Goal: Task Accomplishment & Management: Use online tool/utility

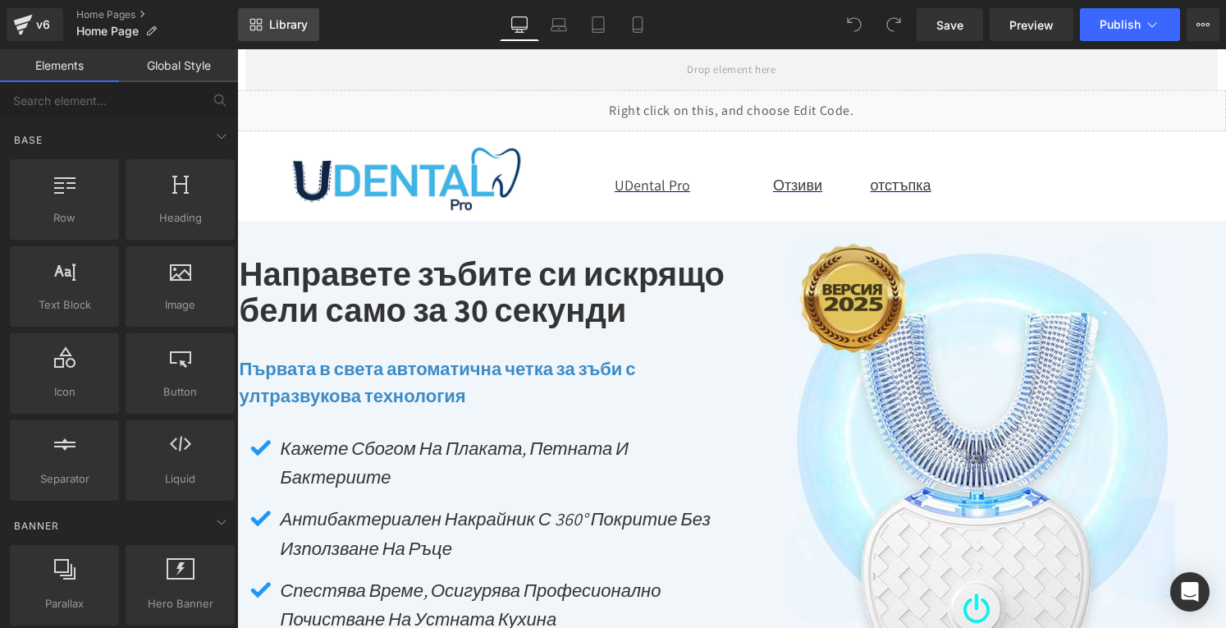
click at [278, 17] on span "Library" at bounding box center [288, 24] width 39 height 15
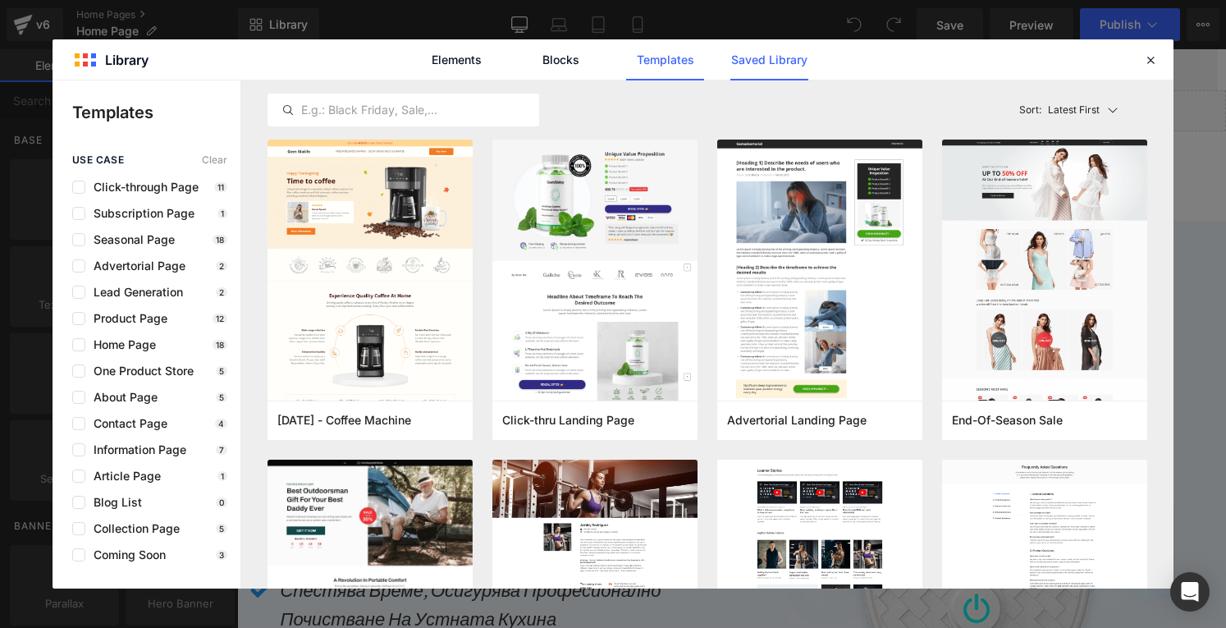
click at [759, 69] on link "Saved Library" at bounding box center [770, 59] width 78 height 41
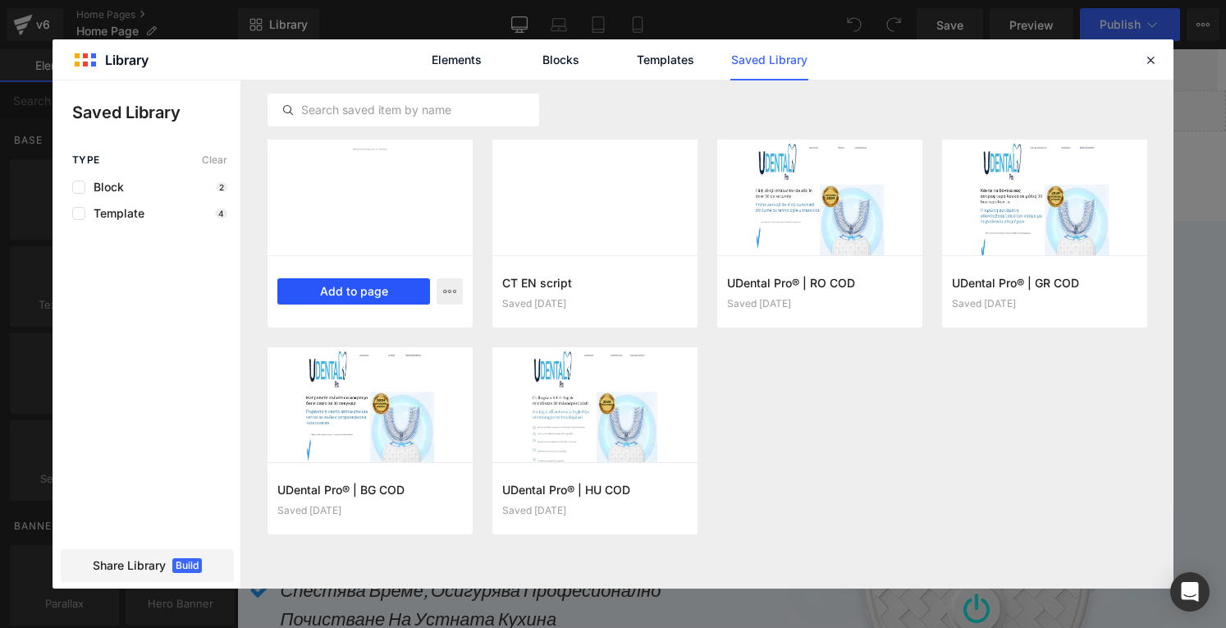
click at [333, 293] on button "Add to page" at bounding box center [353, 291] width 153 height 26
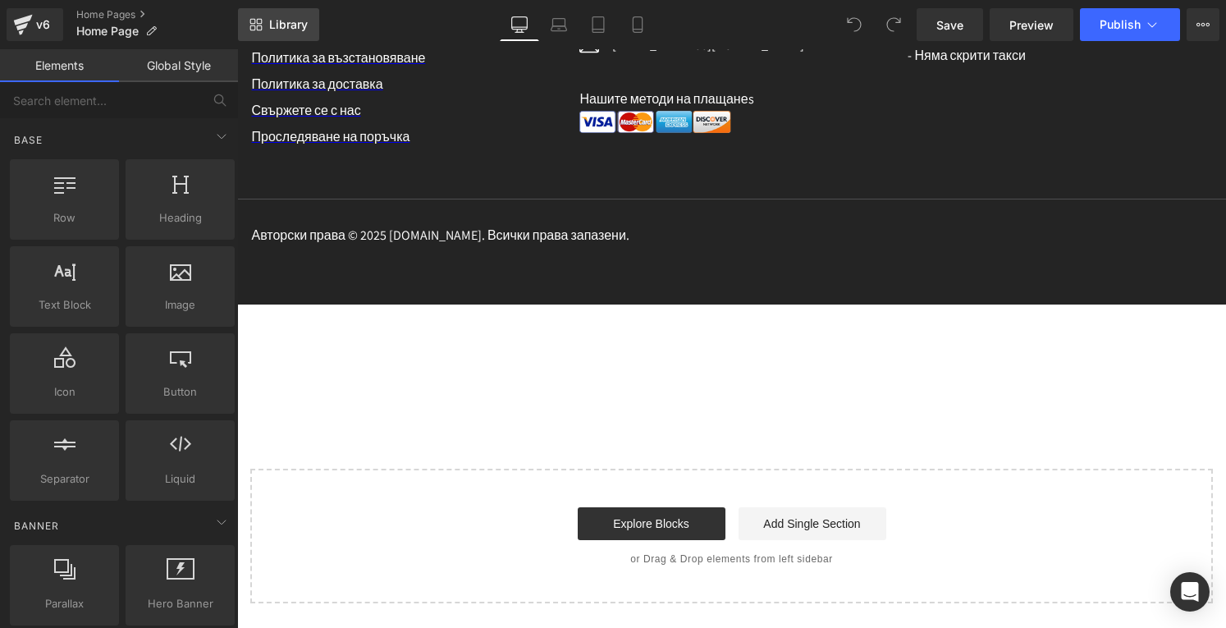
scroll to position [10067, 0]
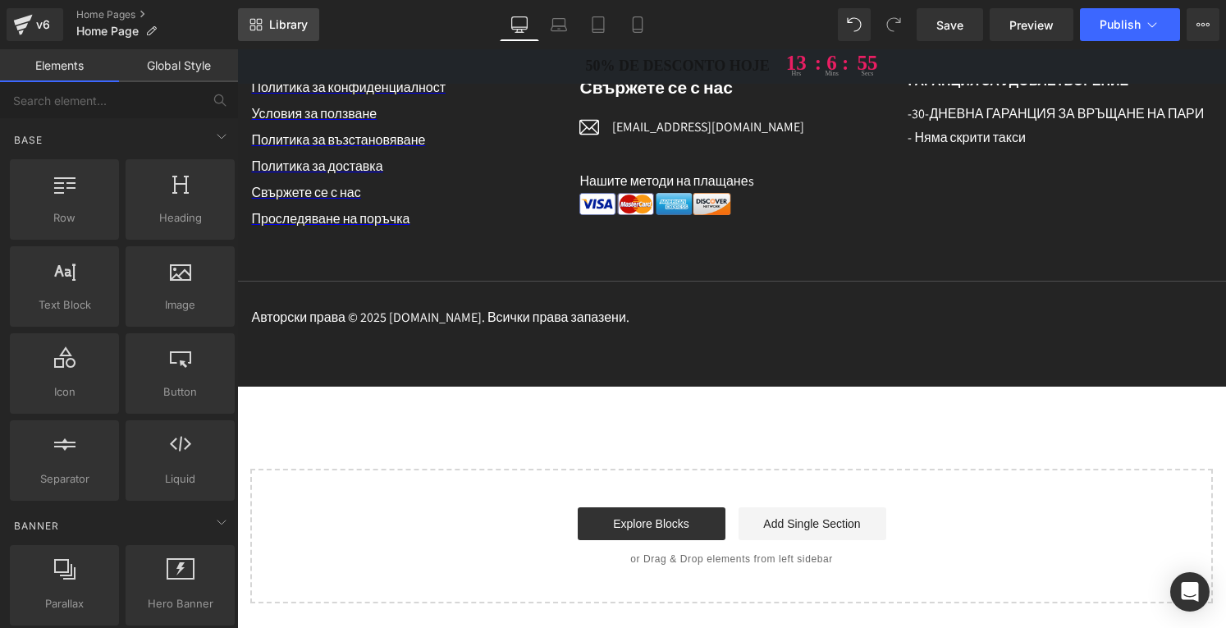
click at [292, 21] on span "Library" at bounding box center [288, 24] width 39 height 15
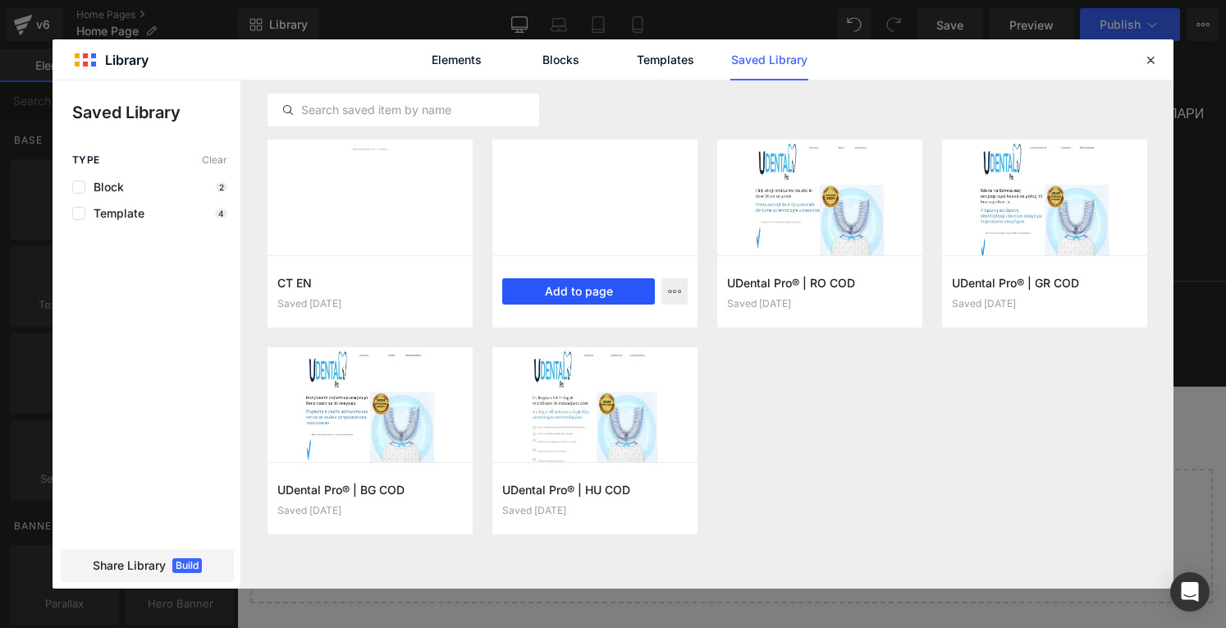
click at [557, 294] on button "Add to page" at bounding box center [578, 291] width 153 height 26
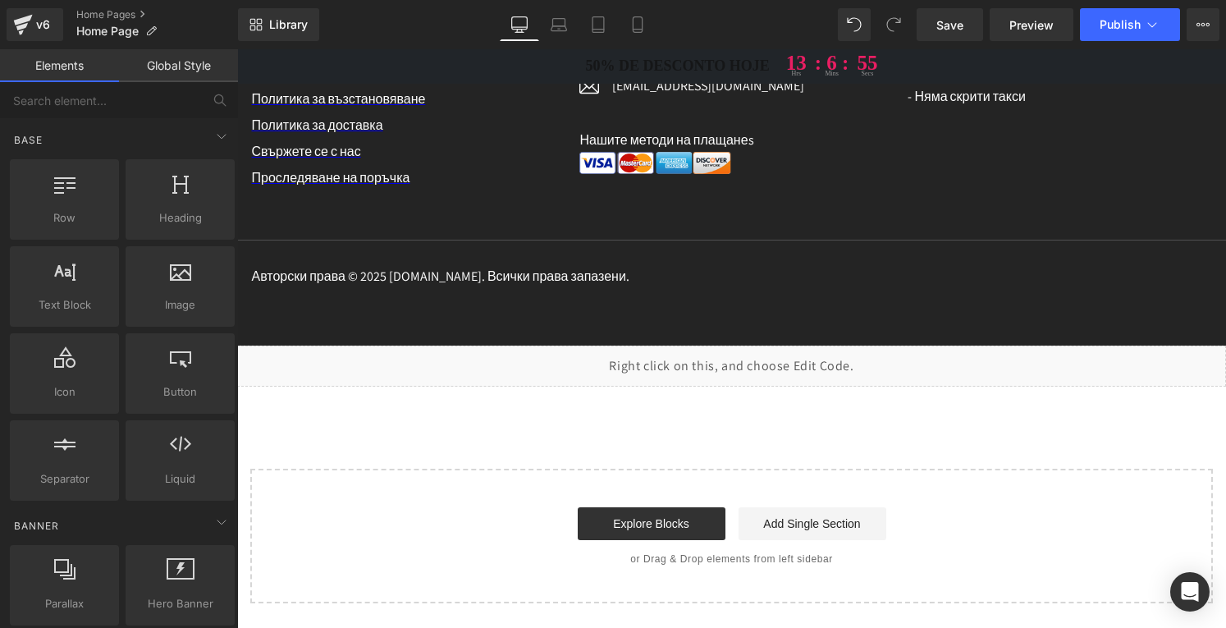
scroll to position [10108, 0]
click at [752, 355] on div "Liquid" at bounding box center [731, 366] width 989 height 41
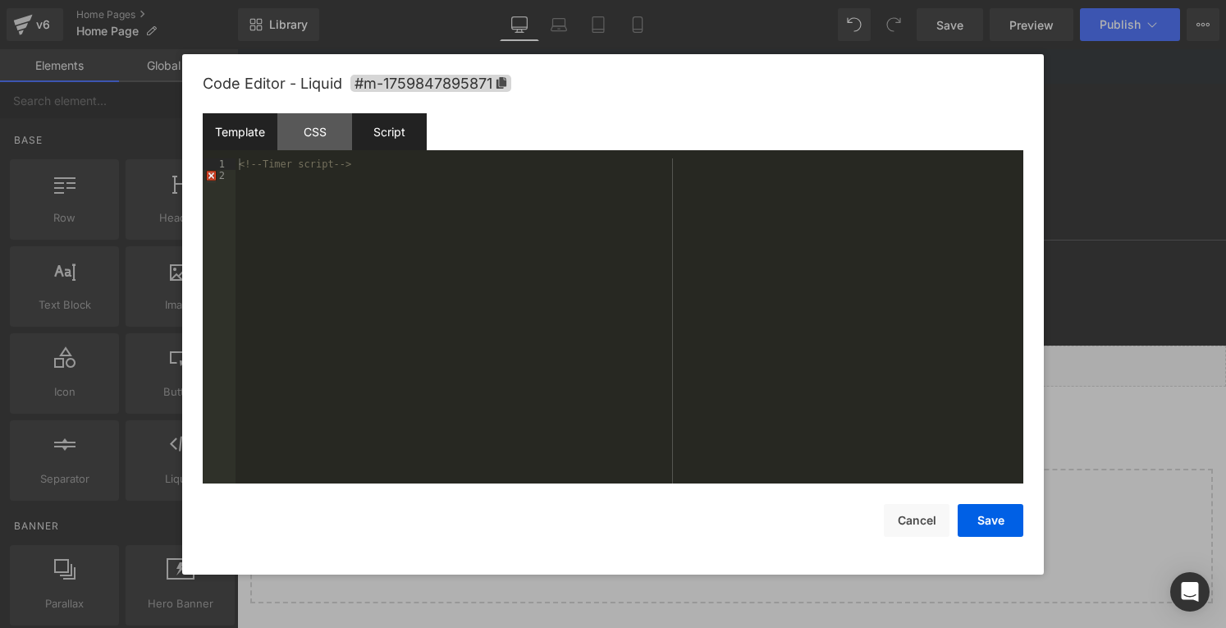
click at [401, 134] on div "Script" at bounding box center [389, 131] width 75 height 37
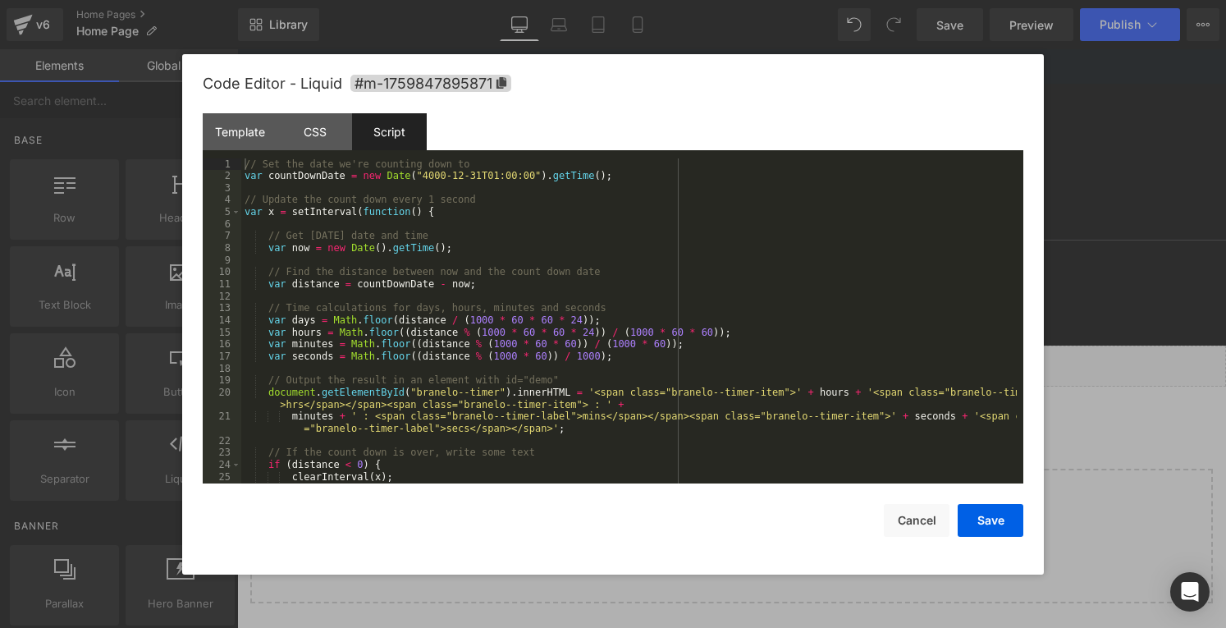
scroll to position [49, 0]
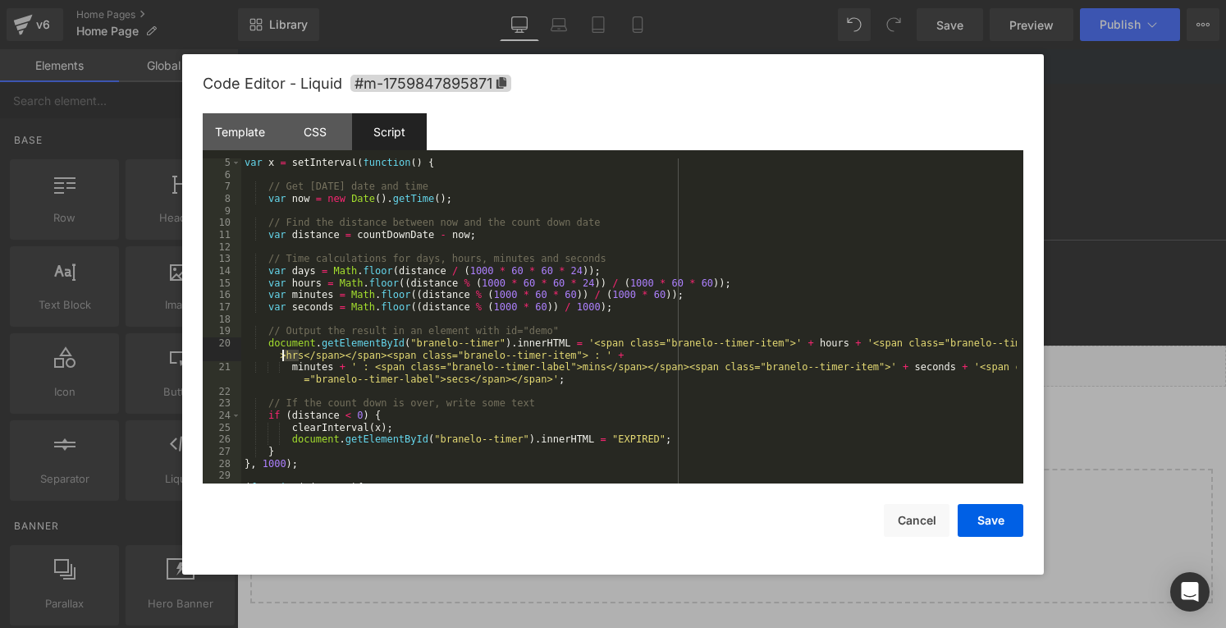
drag, startPoint x: 296, startPoint y: 356, endPoint x: 282, endPoint y: 357, distance: 14.0
click at [282, 357] on div "var x = setInterval ( function ( ) { // Get [DATE] date and time var now = new …" at bounding box center [629, 331] width 776 height 349
drag, startPoint x: 573, startPoint y: 369, endPoint x: 553, endPoint y: 365, distance: 20.0
click at [553, 365] on div "var x = setInterval ( function ( ) { // Get [DATE] date and time var now = new …" at bounding box center [629, 331] width 776 height 349
drag, startPoint x: 448, startPoint y: 380, endPoint x: 430, endPoint y: 379, distance: 18.1
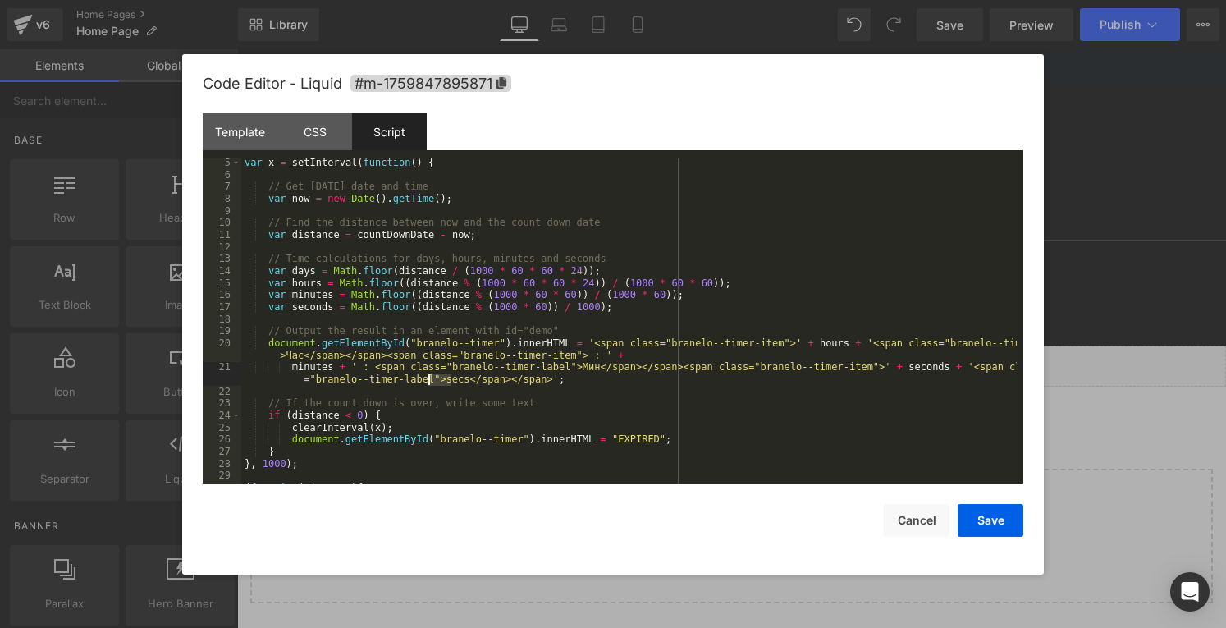
click at [430, 379] on div "var x = setInterval ( function ( ) { // Get [DATE] date and time var now = new …" at bounding box center [629, 331] width 776 height 349
click at [993, 521] on button "Save" at bounding box center [991, 520] width 66 height 33
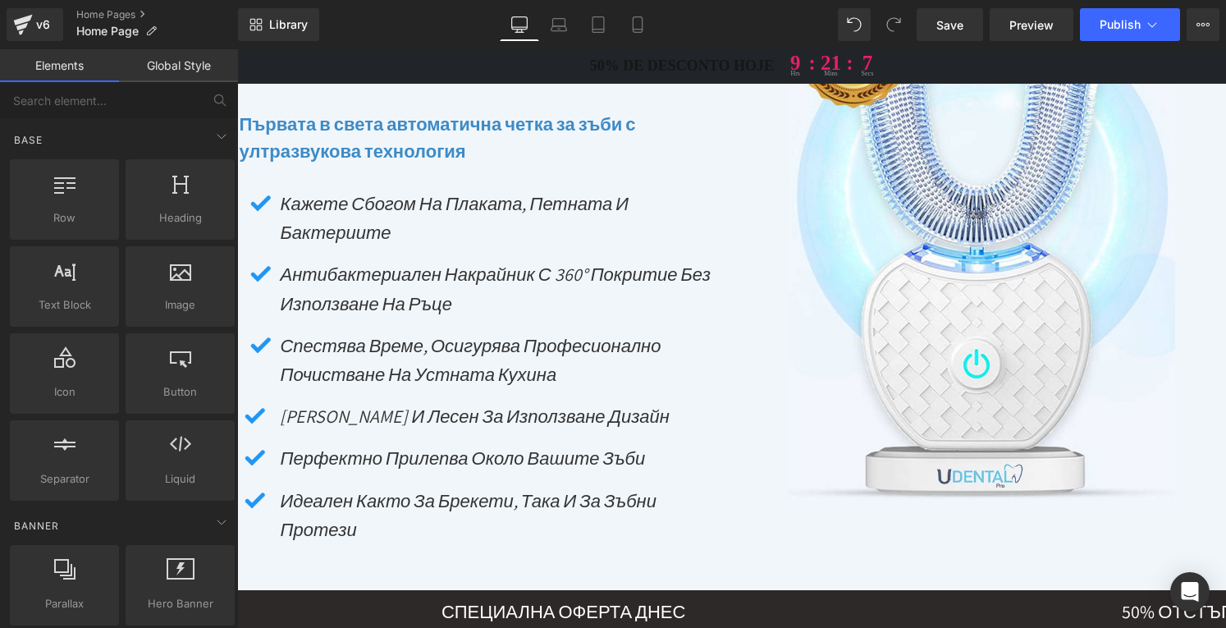
scroll to position [0, 0]
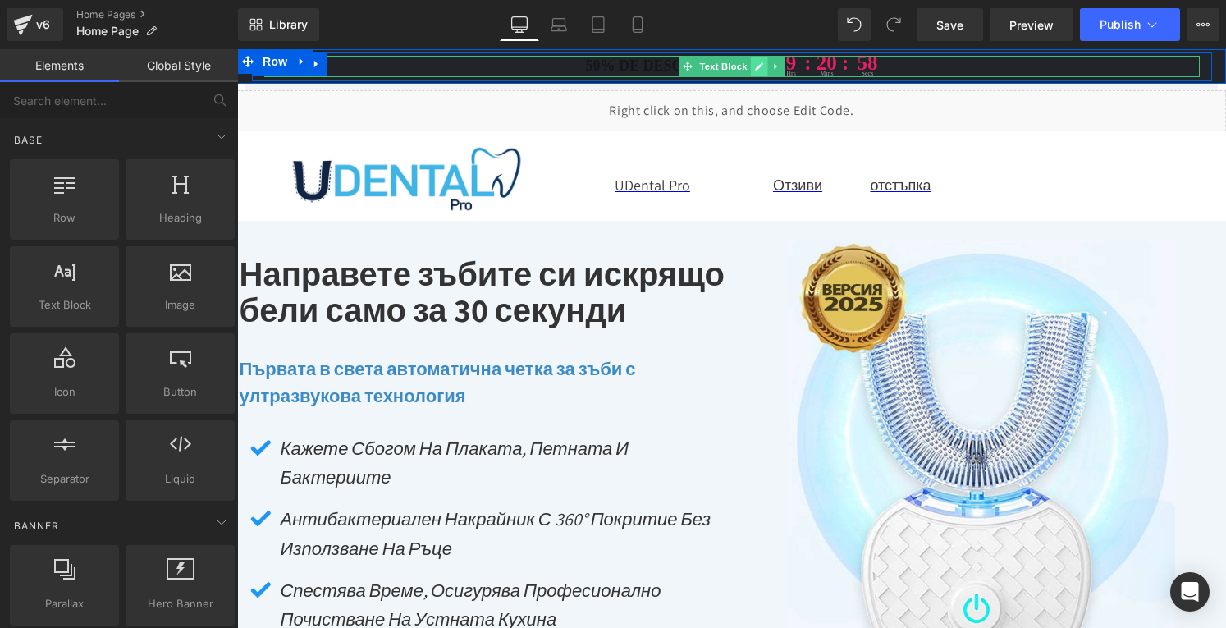
click at [754, 66] on icon at bounding box center [758, 67] width 9 height 10
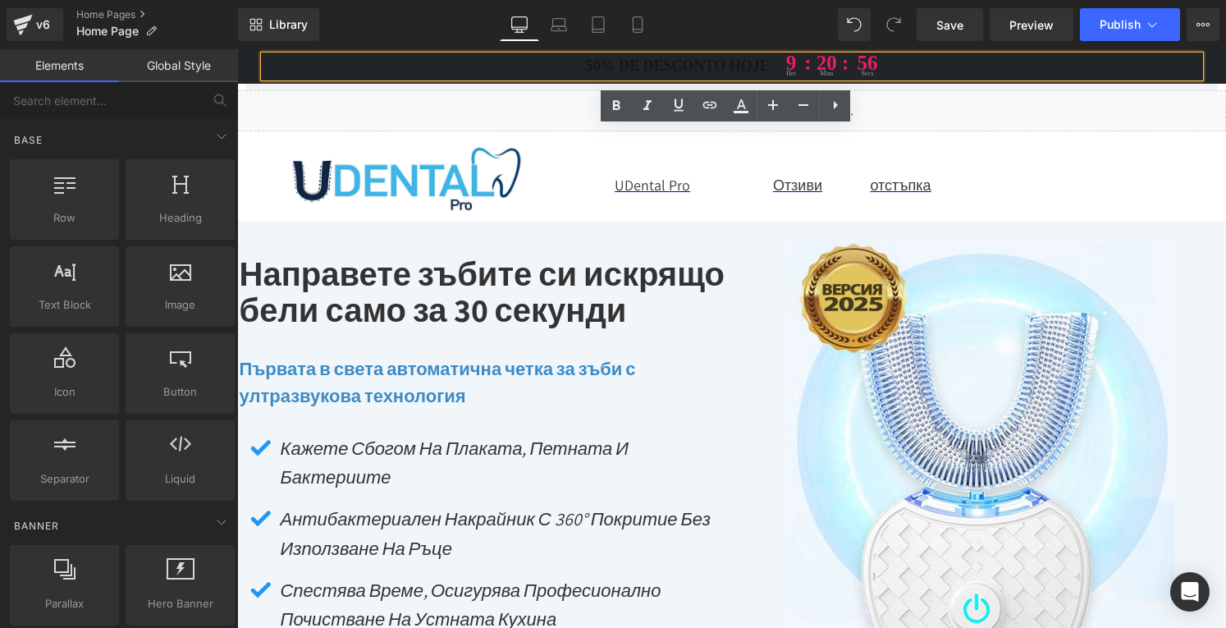
click at [715, 71] on p "50% de desconto hoje 9 hrs : 20 : mins 56 secs" at bounding box center [732, 66] width 936 height 21
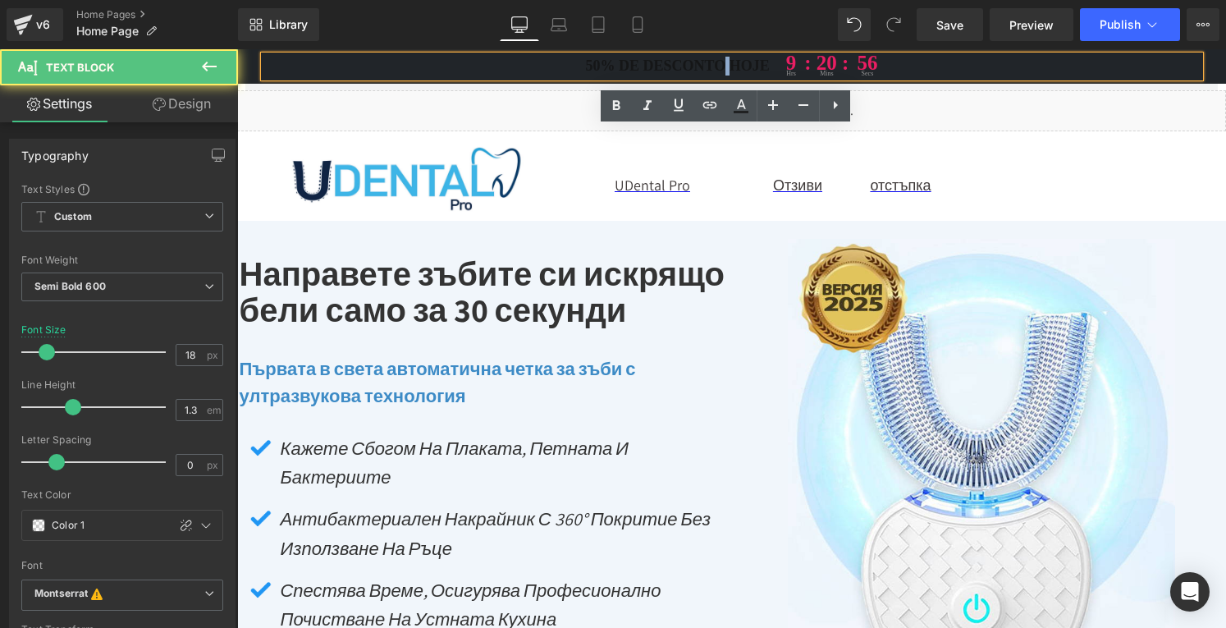
click at [715, 71] on p "50% de desconto hoje 9 hrs : 20 : mins 56 secs" at bounding box center [732, 66] width 936 height 21
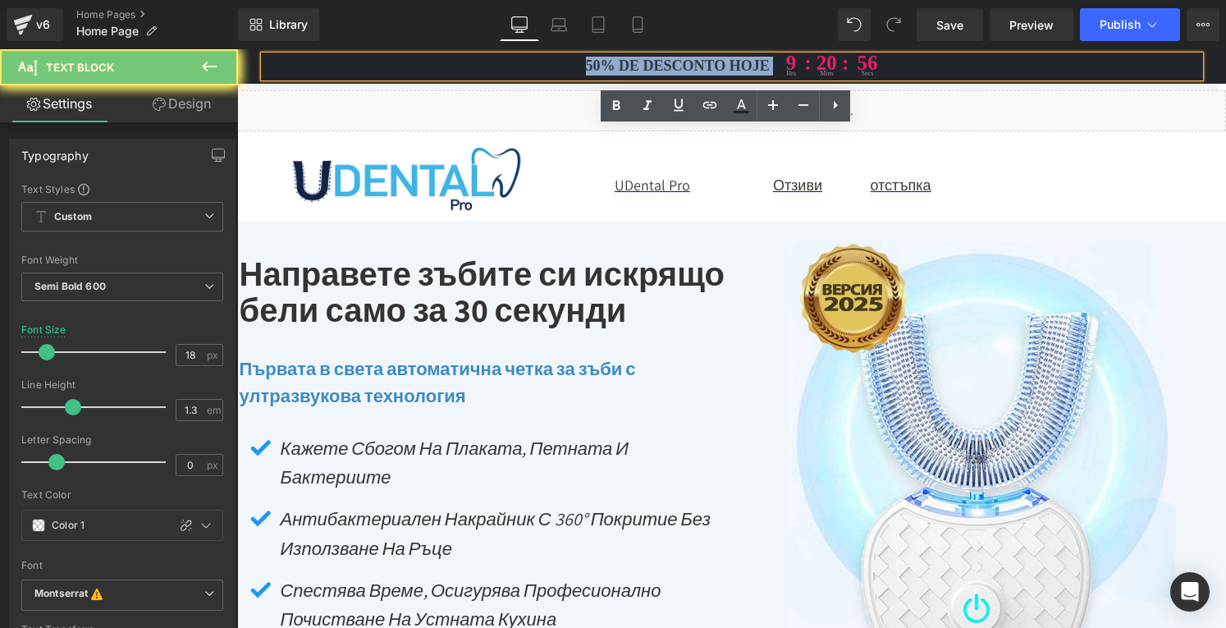
click at [715, 71] on p "50% de desconto hoje 9 hrs : 20 : mins 56 secs" at bounding box center [732, 66] width 936 height 21
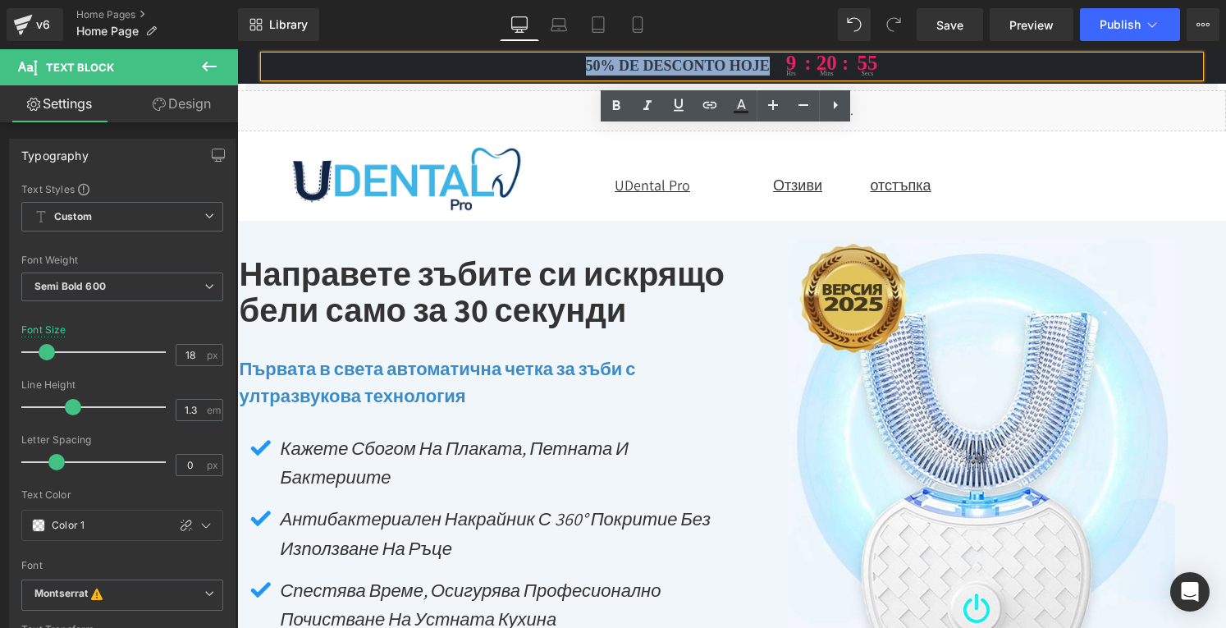
paste div
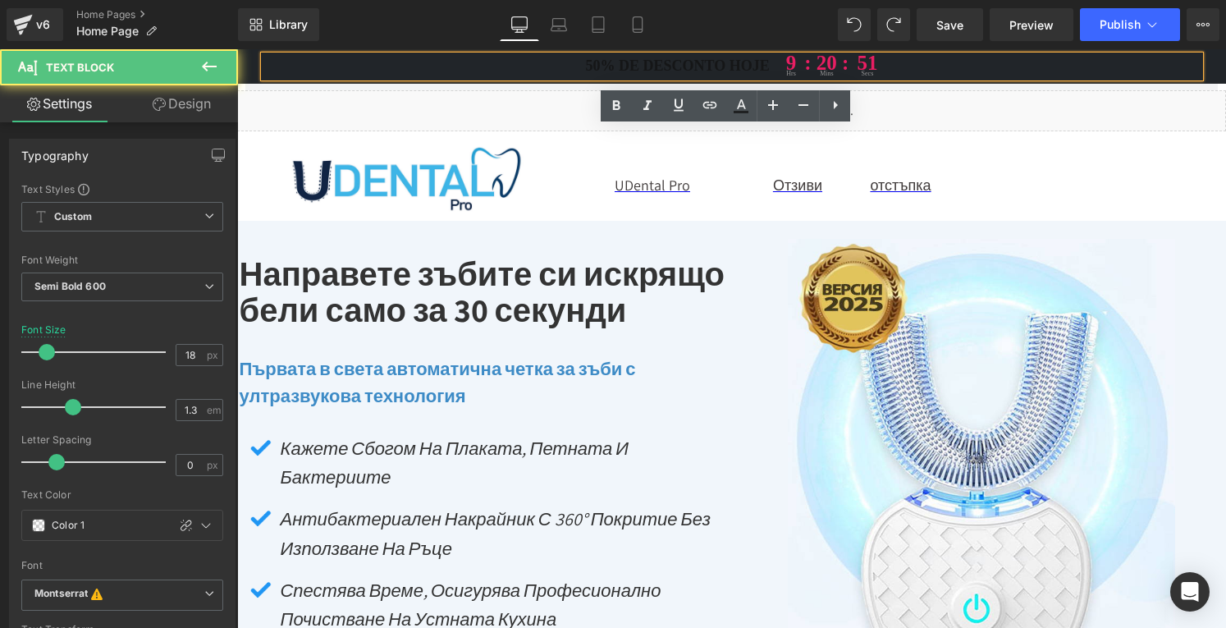
click at [711, 68] on p "50% de desconto hoje 9 hrs : 20 : mins 51 secs" at bounding box center [732, 66] width 936 height 21
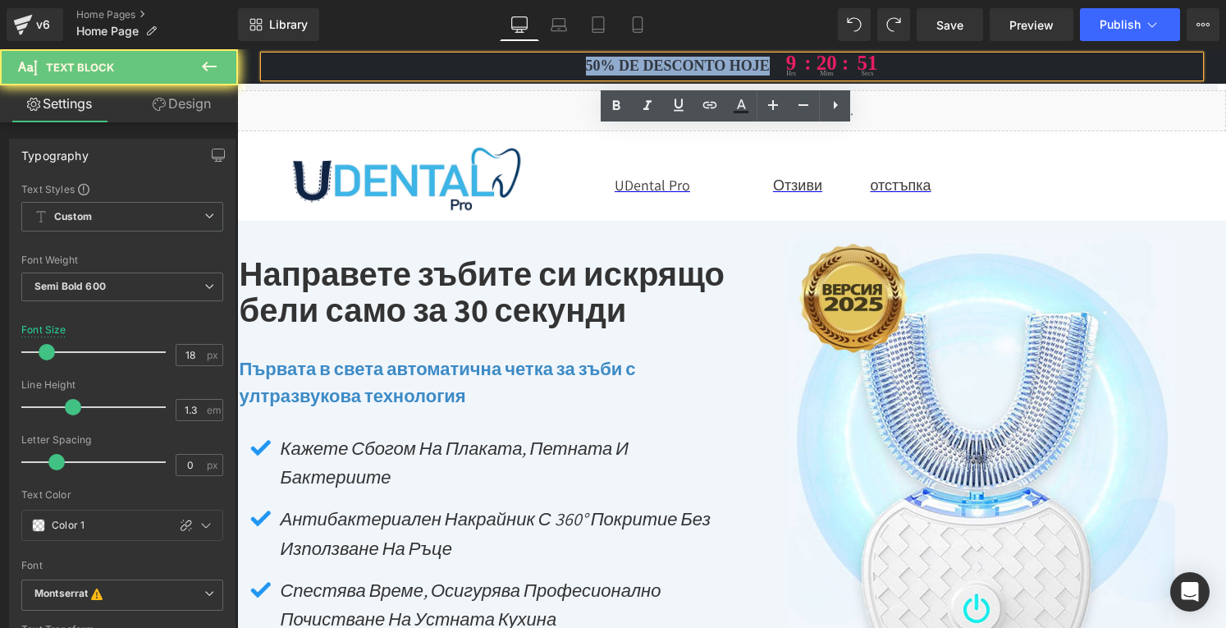
click at [711, 68] on p "50% de desconto hoje 9 hrs : 20 : mins 51 secs" at bounding box center [732, 66] width 936 height 21
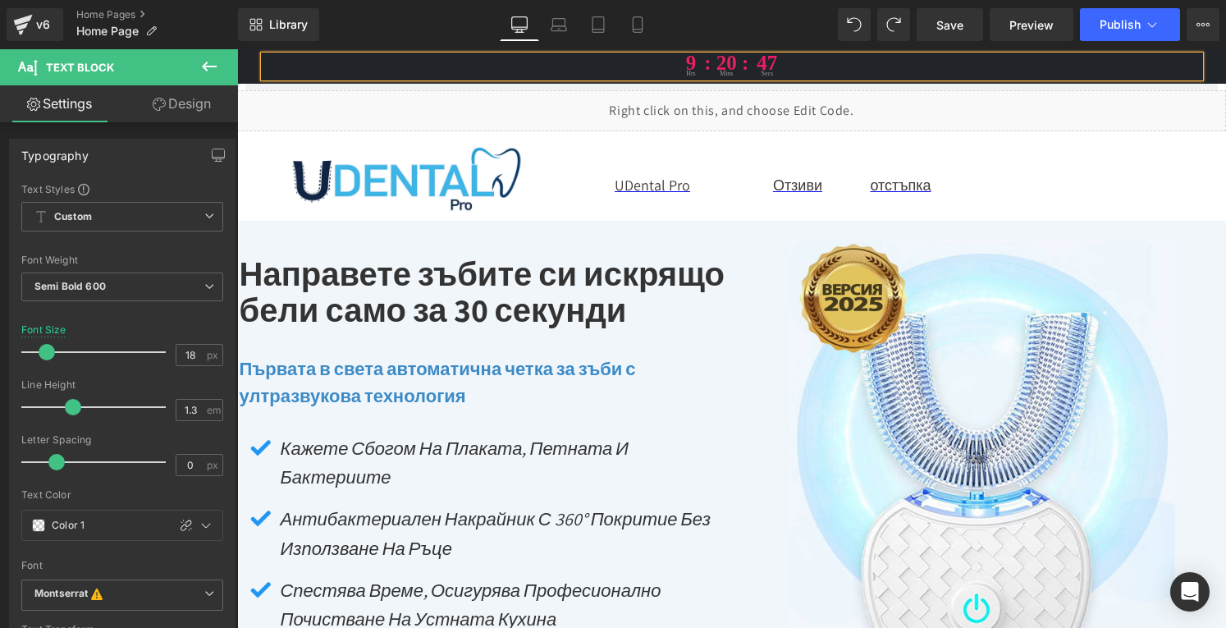
click at [640, 66] on p "9 hrs : 20 : mins 47 secs" at bounding box center [732, 66] width 936 height 21
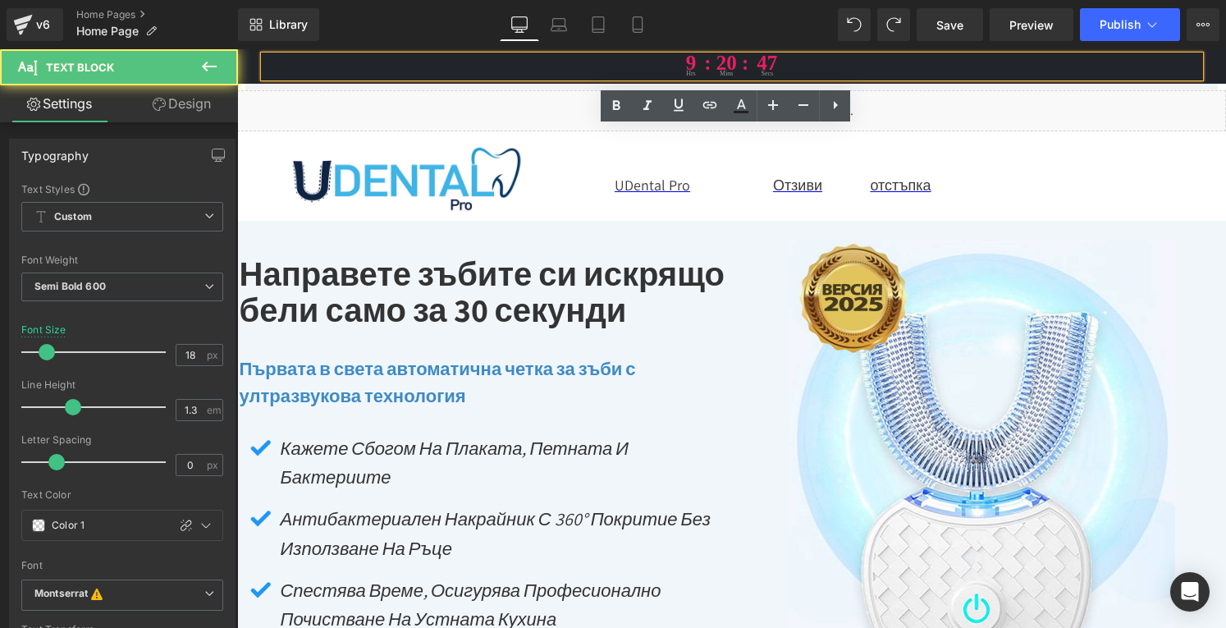
click at [640, 66] on p "9 hrs : 20 : mins 47 secs" at bounding box center [732, 66] width 936 height 21
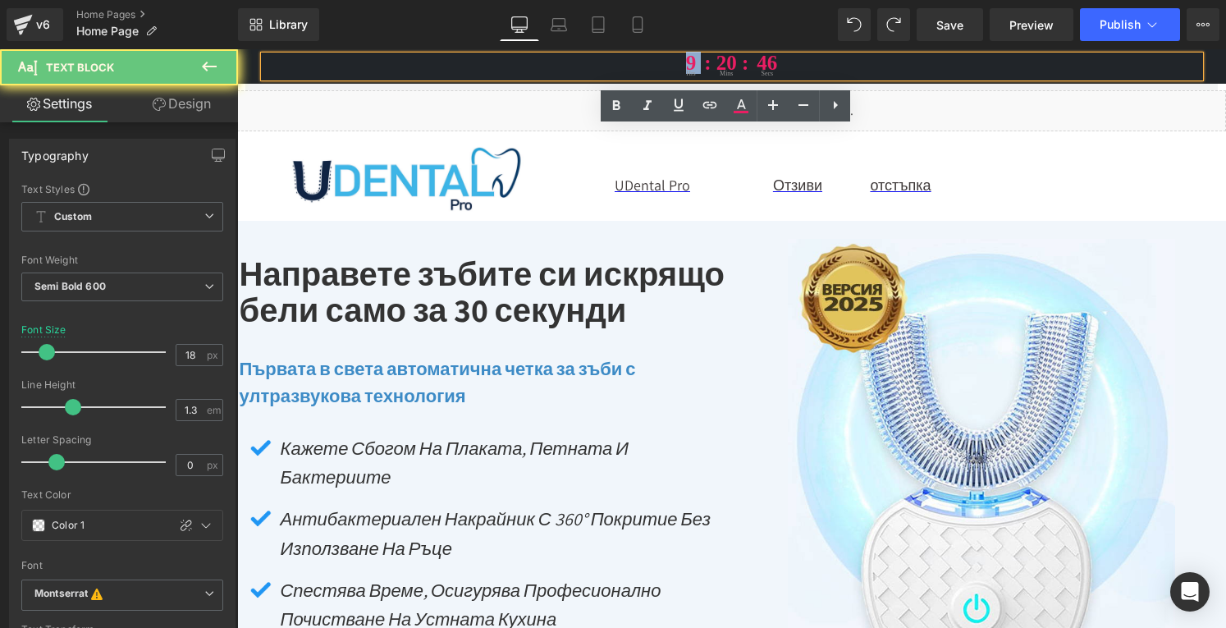
click at [640, 66] on p "9 hrs : 20 : mins 46 secs" at bounding box center [732, 66] width 936 height 21
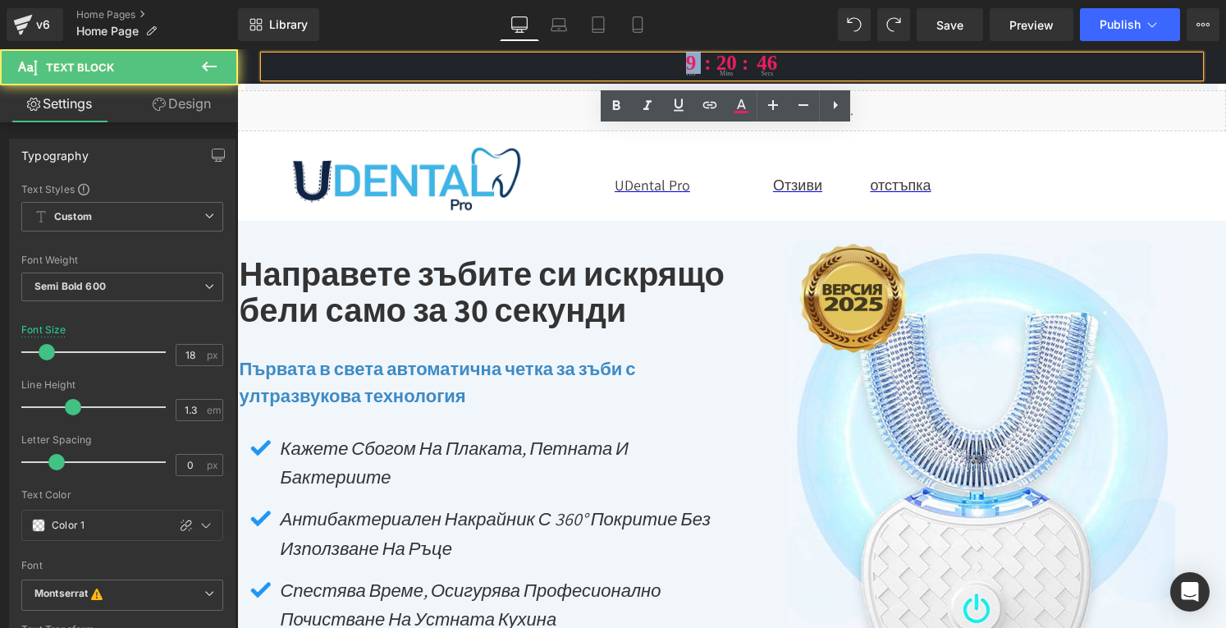
click at [640, 66] on p "9 hrs : 20 : mins 46 secs" at bounding box center [732, 66] width 936 height 21
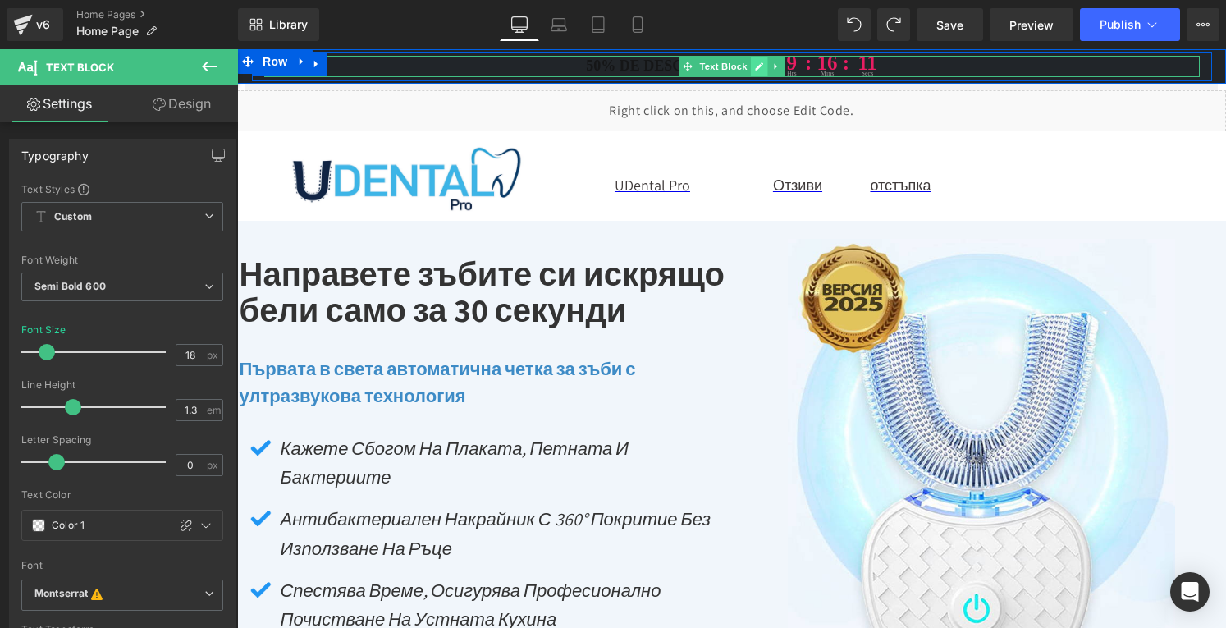
click at [750, 64] on link at bounding box center [758, 67] width 17 height 20
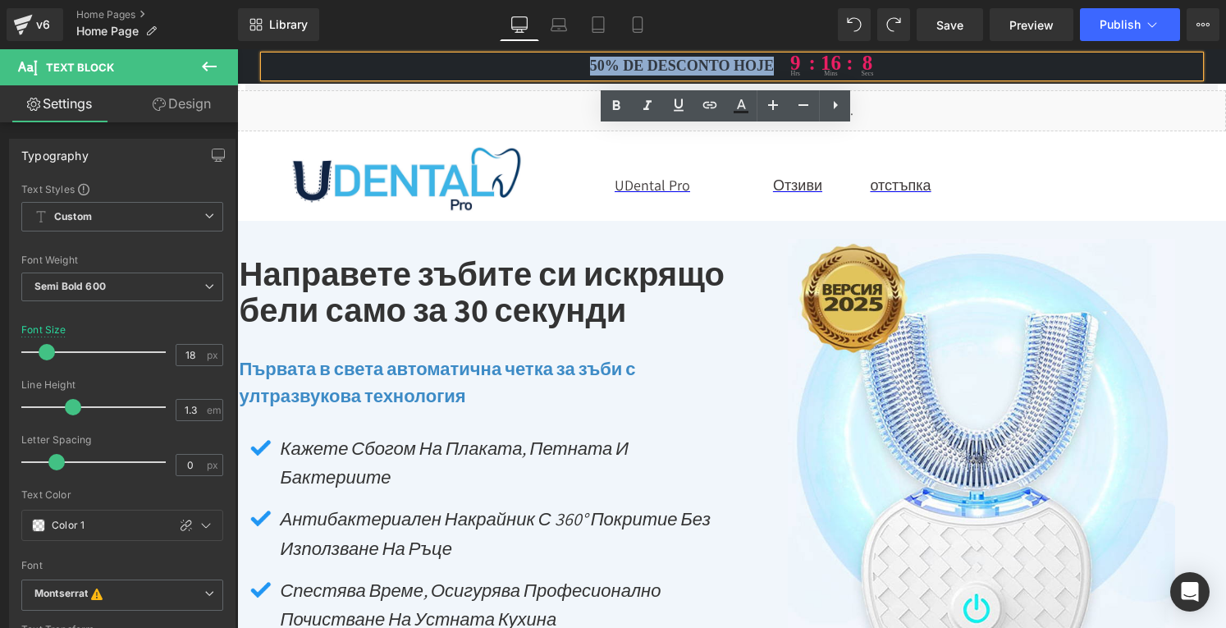
drag, startPoint x: 768, startPoint y: 66, endPoint x: 586, endPoint y: 66, distance: 182.2
click at [586, 66] on p "50% de desconto hoje 9 hrs : 16 : mins 8 secs" at bounding box center [732, 66] width 936 height 21
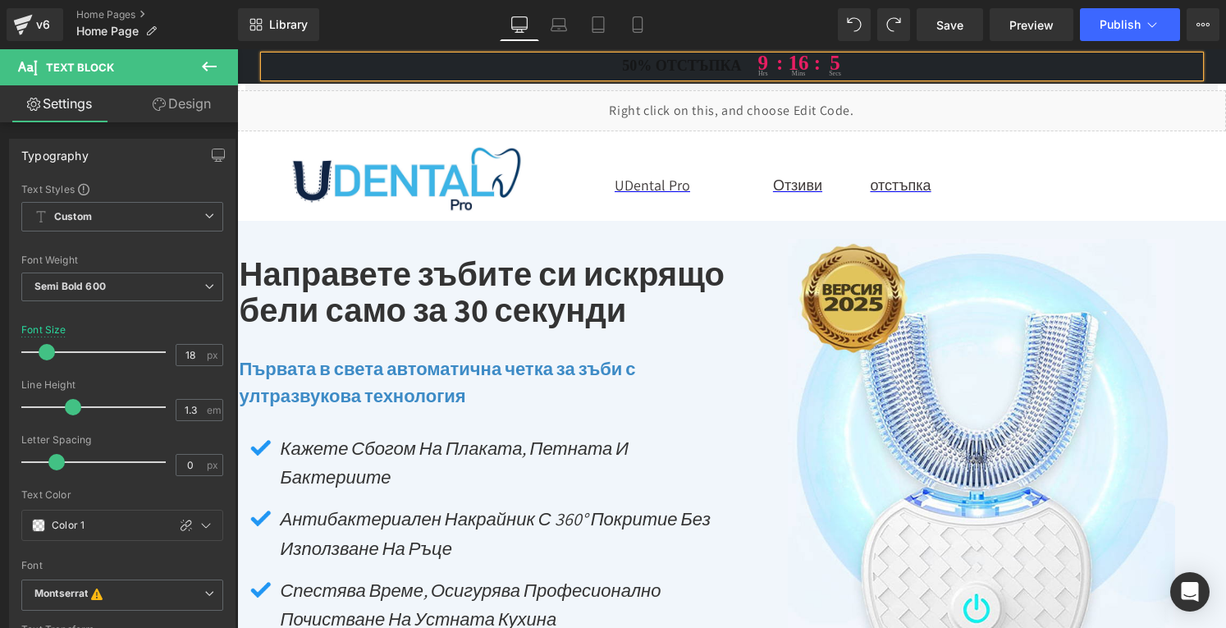
click at [688, 65] on p "50% отстъпка 9 hrs : 16 : mins 5 secs" at bounding box center [732, 66] width 936 height 21
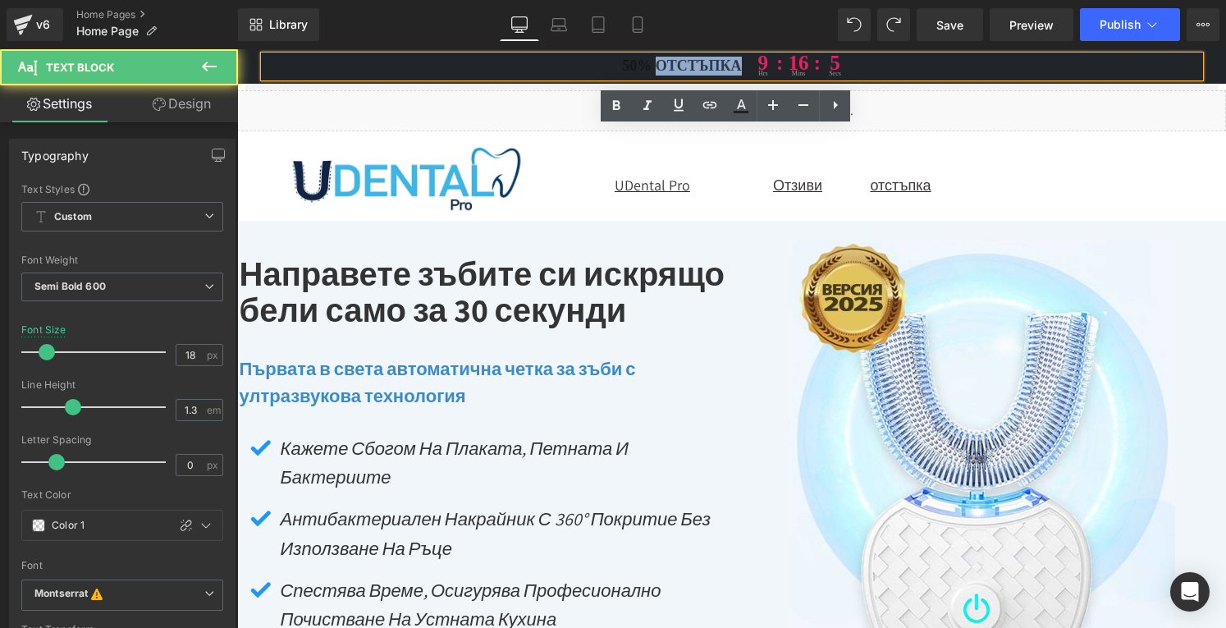
click at [688, 65] on p "50% отстъпка 9 hrs : 16 : mins 5 secs" at bounding box center [732, 66] width 936 height 21
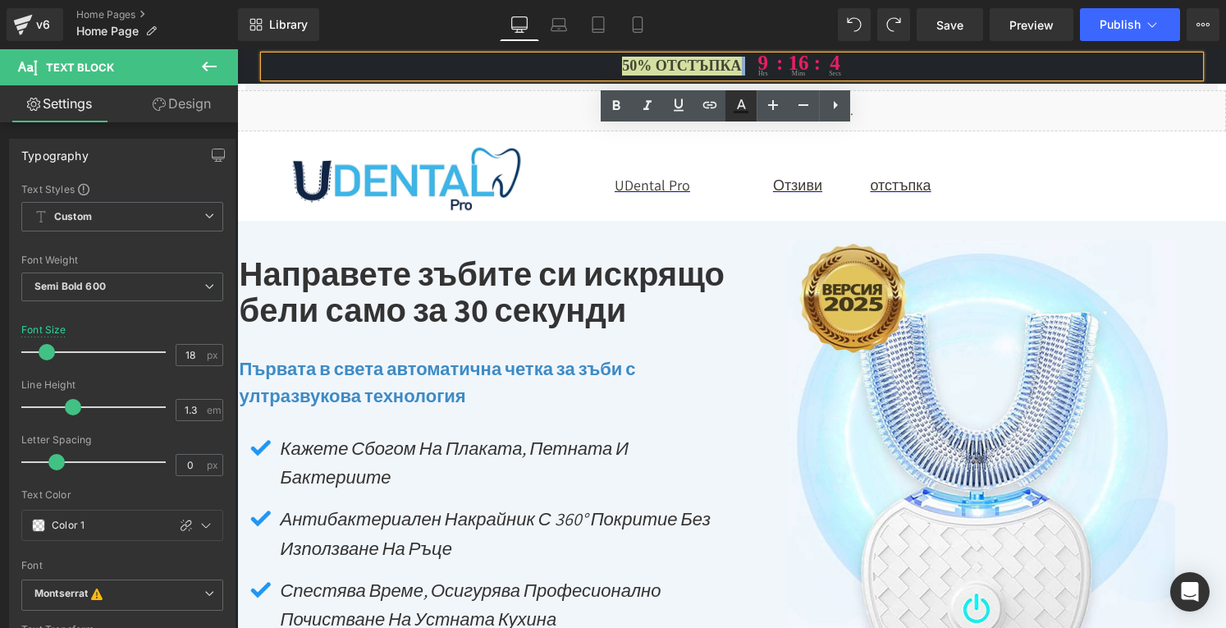
click at [746, 108] on icon at bounding box center [741, 106] width 20 height 20
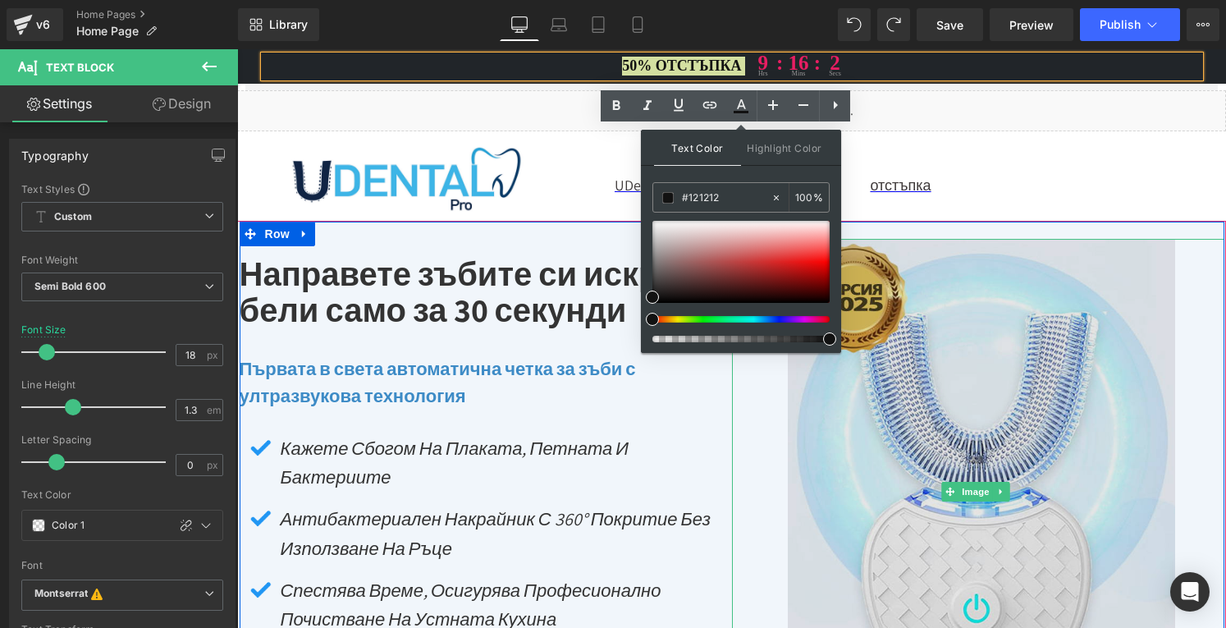
drag, startPoint x: 1023, startPoint y: 385, endPoint x: 842, endPoint y: 338, distance: 186.6
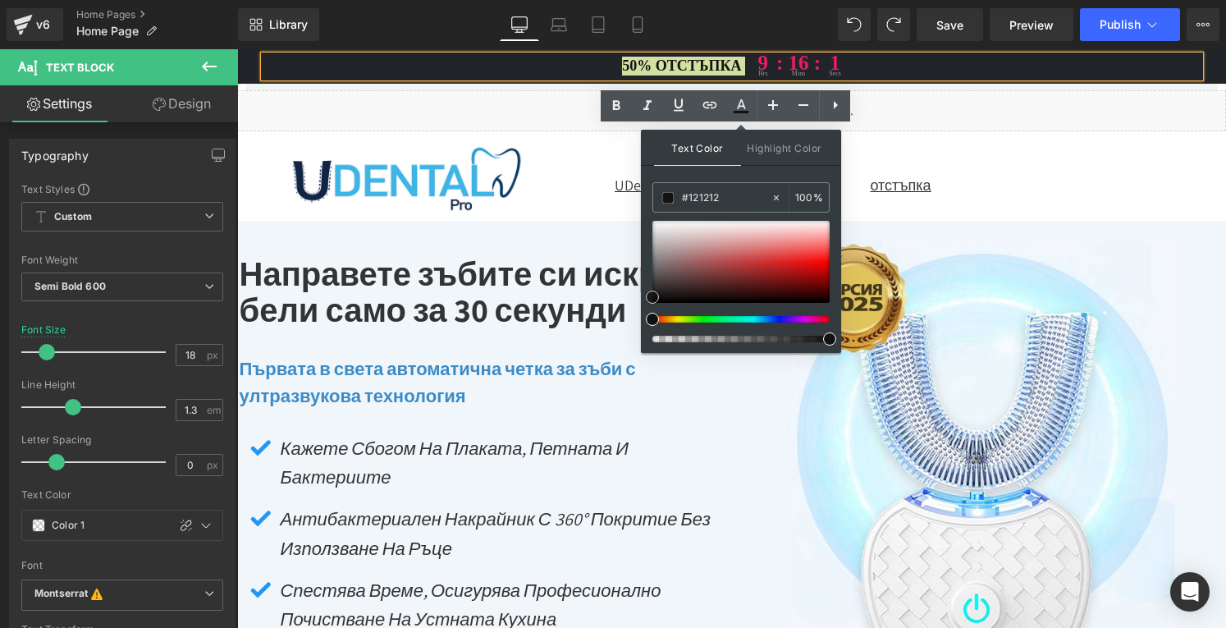
click at [654, 235] on div at bounding box center [741, 262] width 177 height 82
drag, startPoint x: 658, startPoint y: 236, endPoint x: 647, endPoint y: 203, distance: 34.5
click at [647, 203] on div "Text Color Highlight Color #333333 #121212 75 % transparent 0 %" at bounding box center [741, 241] width 200 height 223
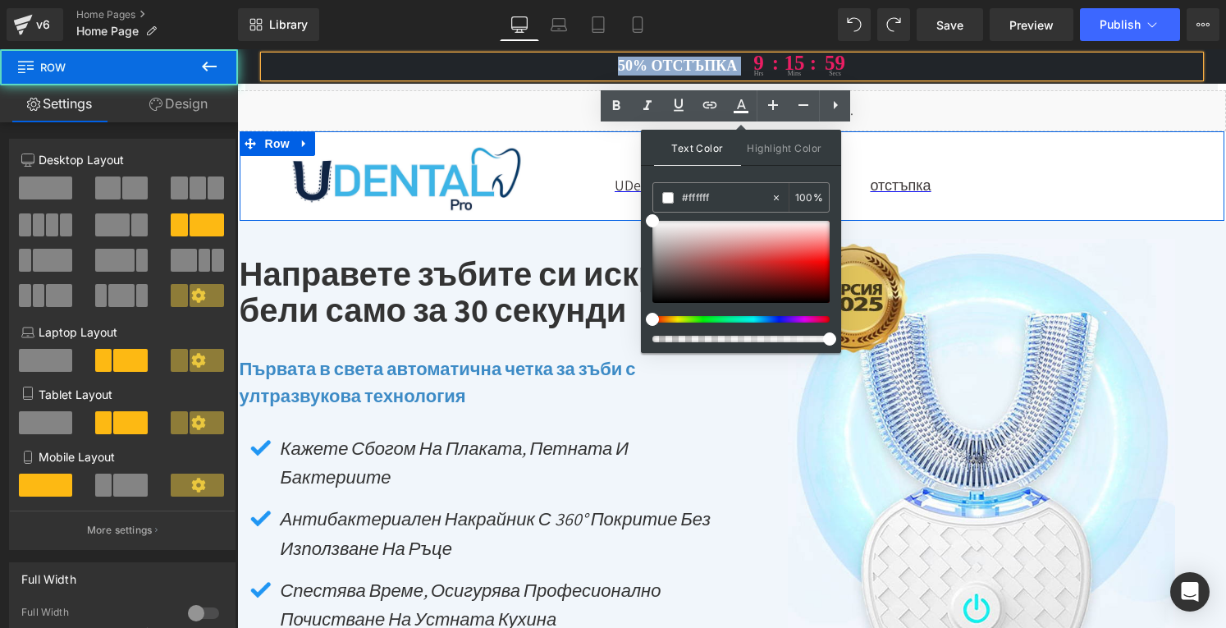
click at [621, 211] on div "Image UDental Pro Text Block Отзиви Text Block отстъпка Text Block Row Row" at bounding box center [732, 175] width 985 height 89
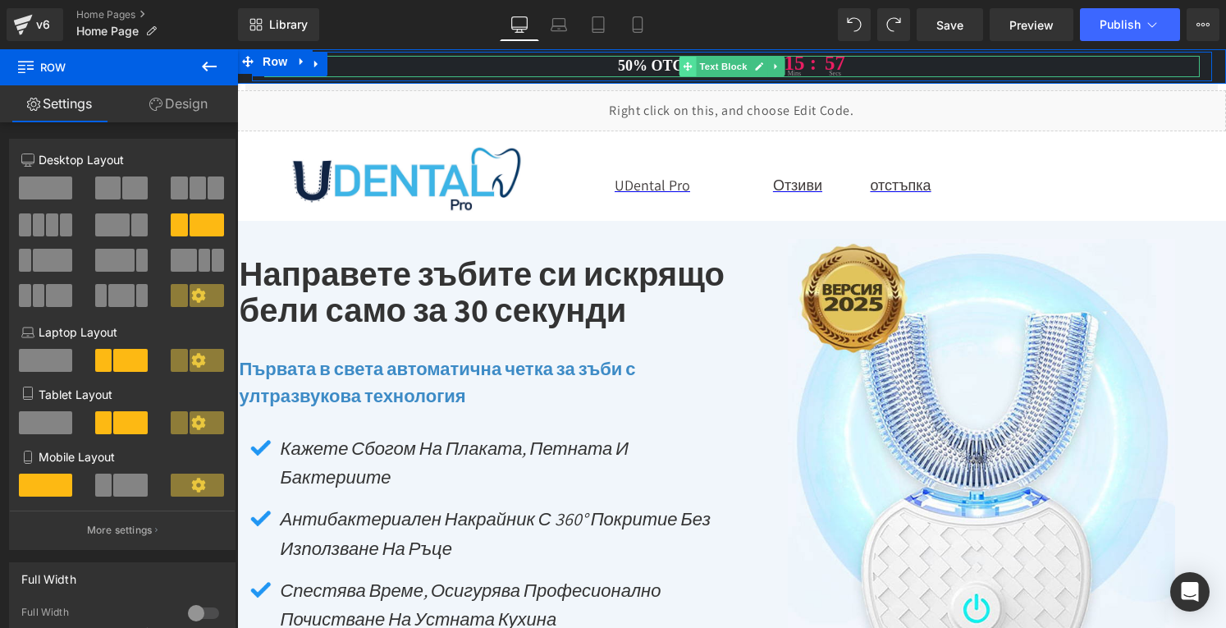
click at [683, 66] on icon at bounding box center [687, 66] width 9 height 9
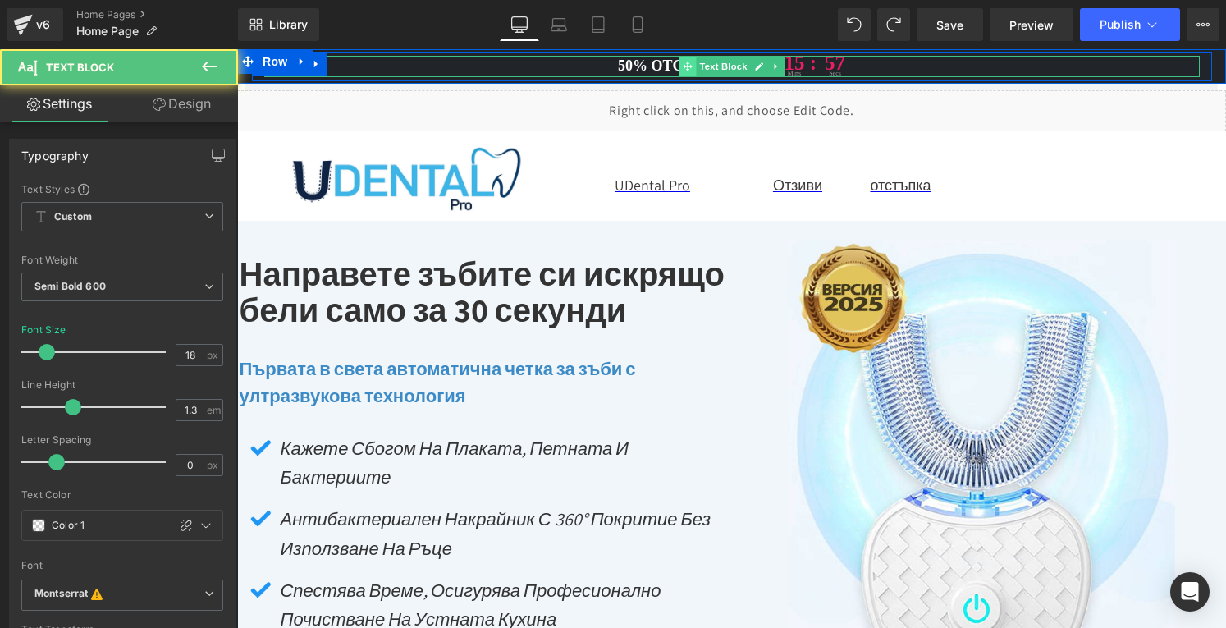
click at [683, 66] on icon at bounding box center [687, 66] width 9 height 9
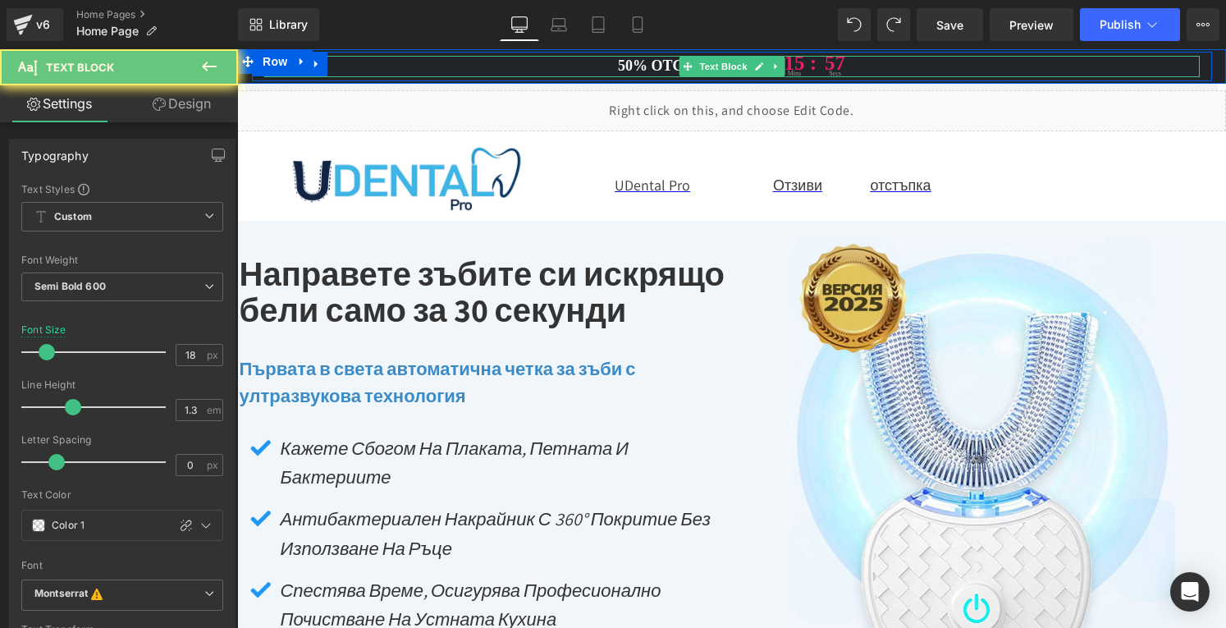
click at [660, 65] on span "50% отстъпка" at bounding box center [677, 66] width 119 height 19
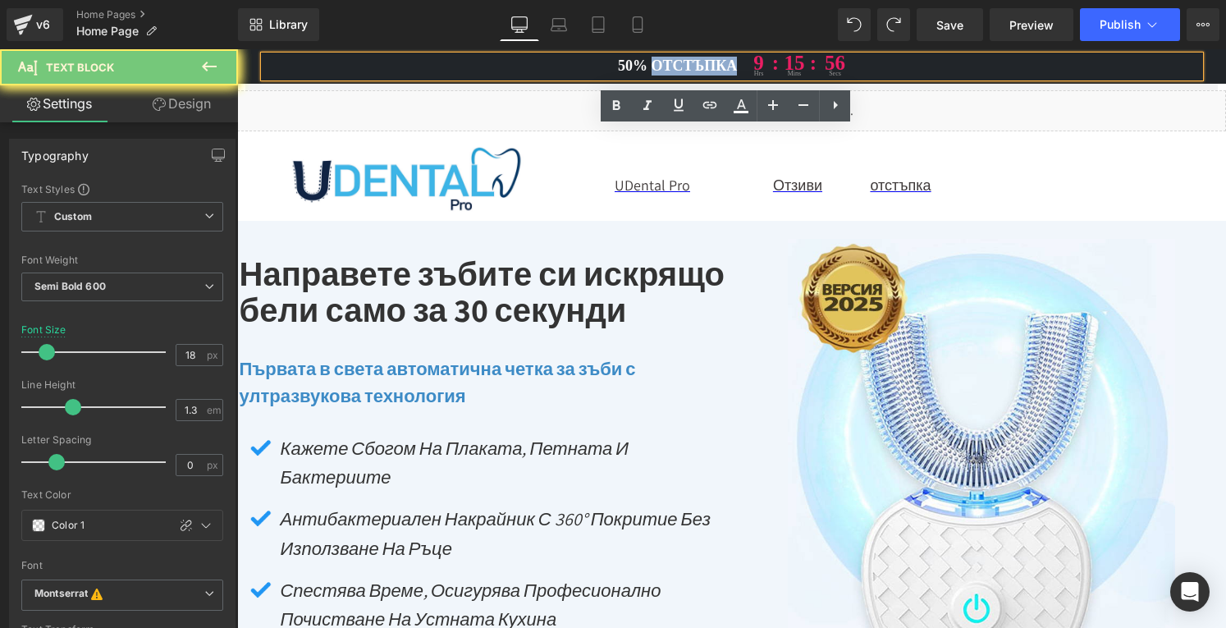
click at [660, 65] on span "50% отстъпка" at bounding box center [677, 66] width 119 height 19
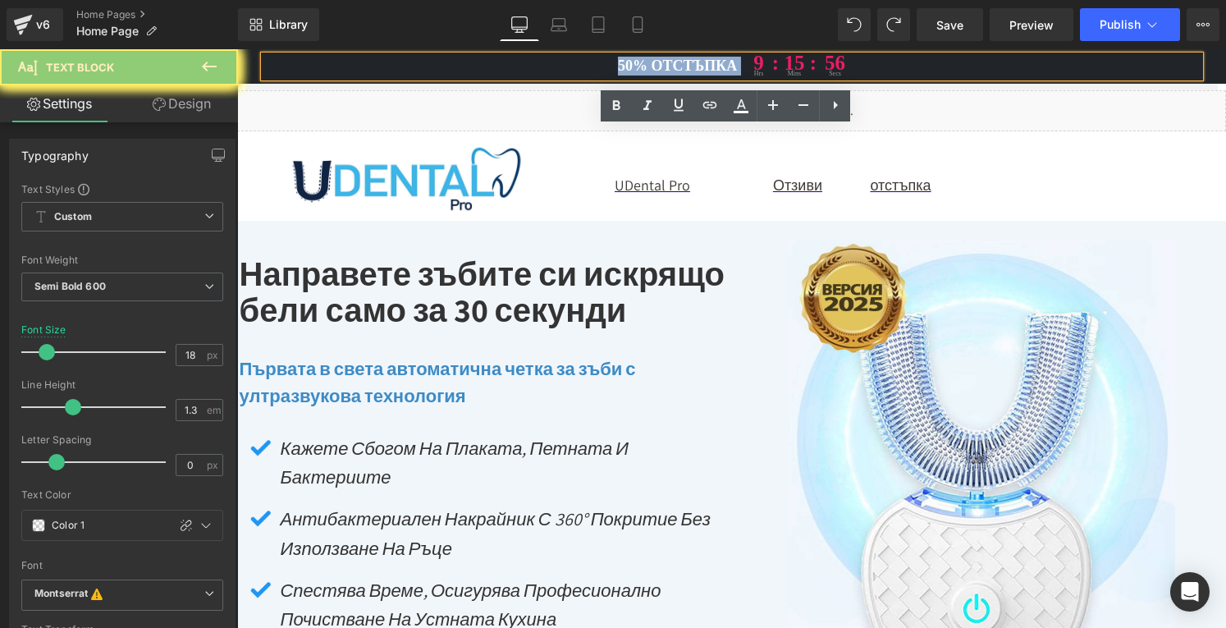
click at [660, 65] on span "50% отстъпка" at bounding box center [677, 66] width 119 height 19
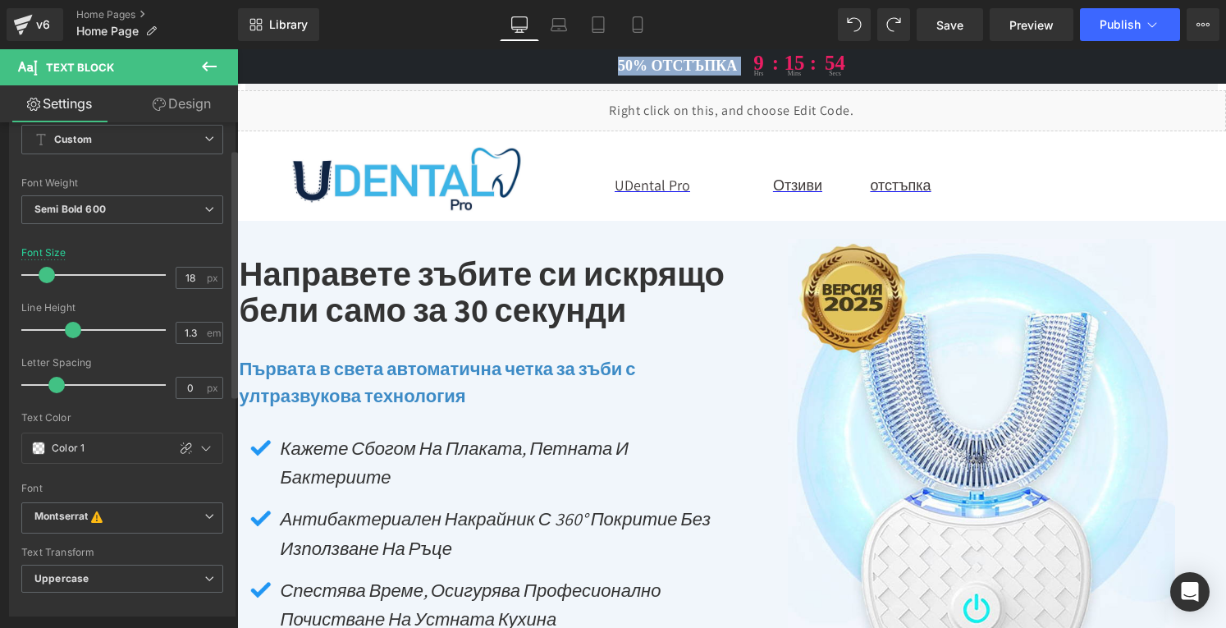
scroll to position [246, 0]
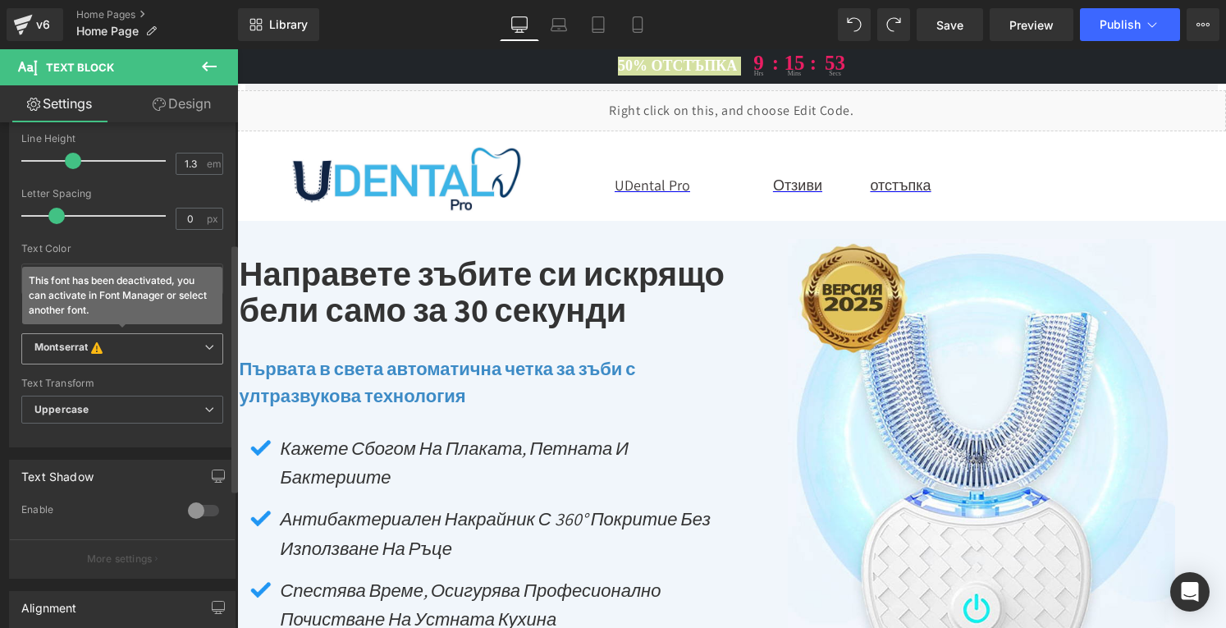
click at [140, 346] on b "Montserrat This font has been deactivated, you can activate in Font Manager or …" at bounding box center [119, 349] width 170 height 16
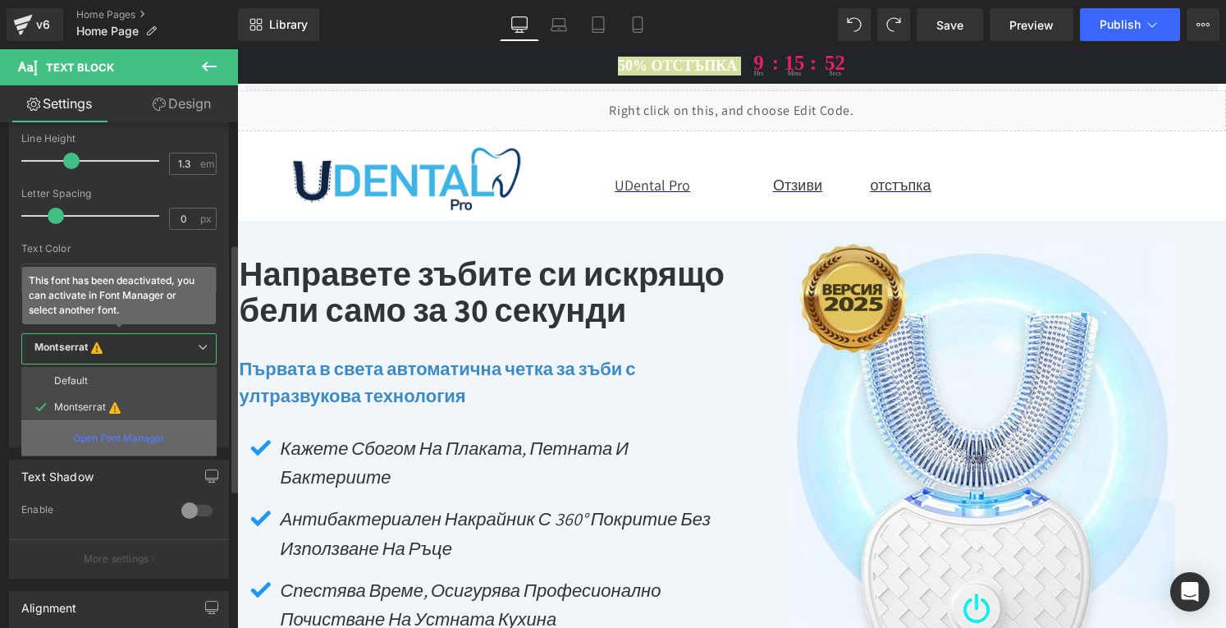
click at [121, 443] on div "Open Font Manager" at bounding box center [118, 437] width 195 height 35
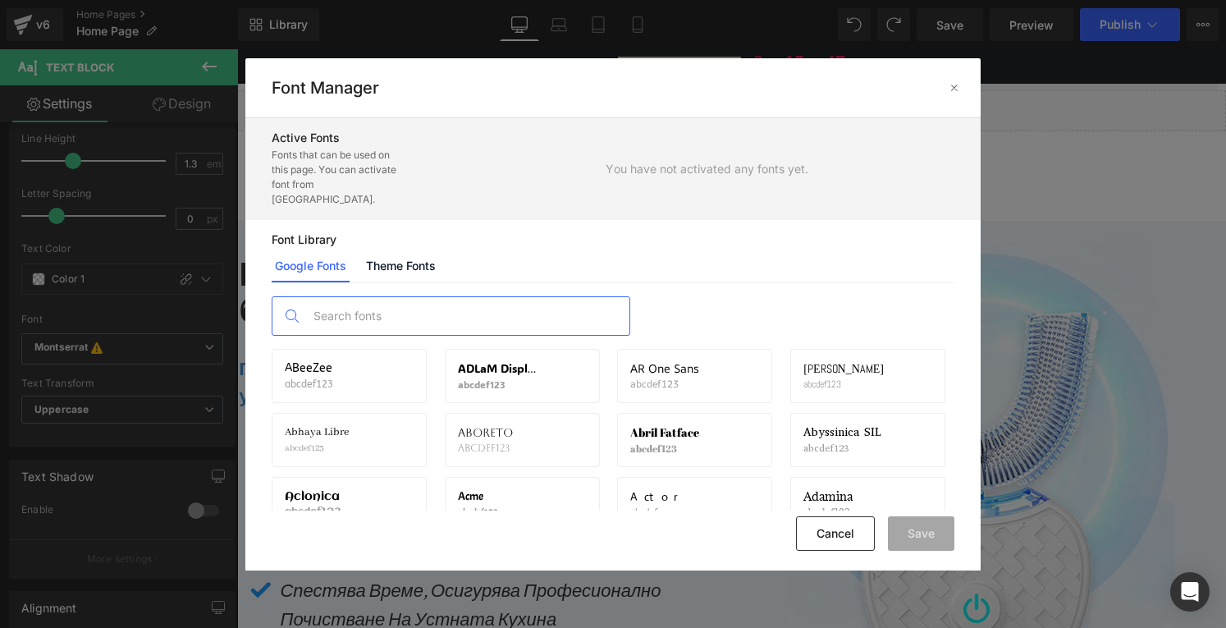
click at [376, 297] on input "text" at bounding box center [467, 316] width 324 height 38
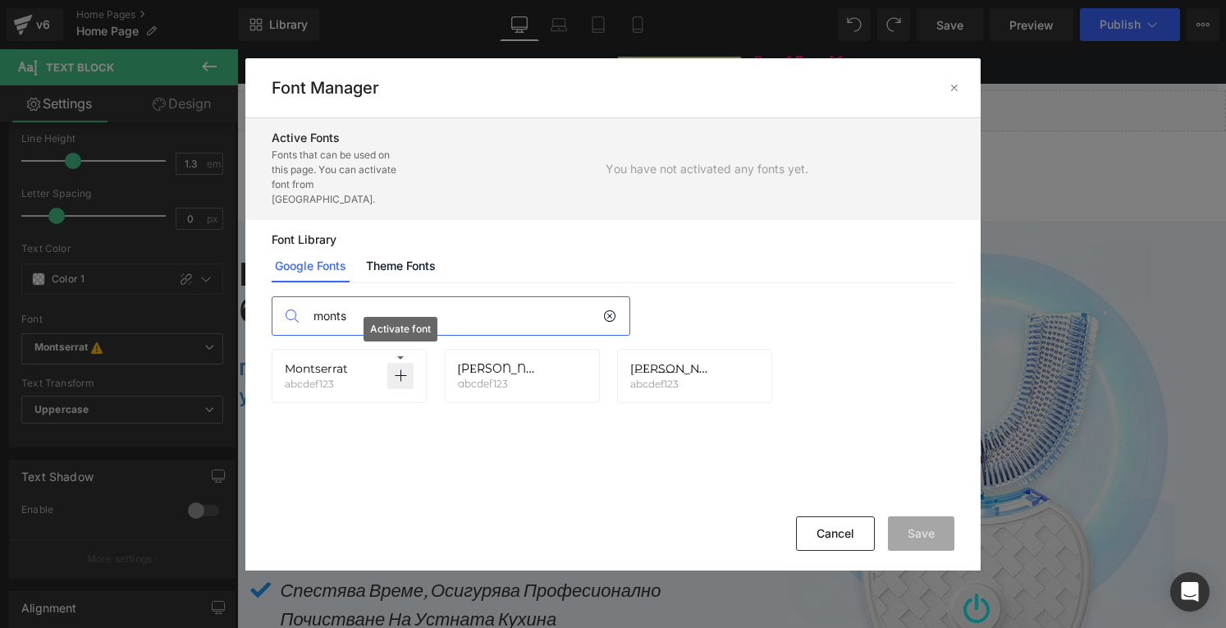
type input "monts"
click at [396, 363] on p at bounding box center [400, 376] width 26 height 26
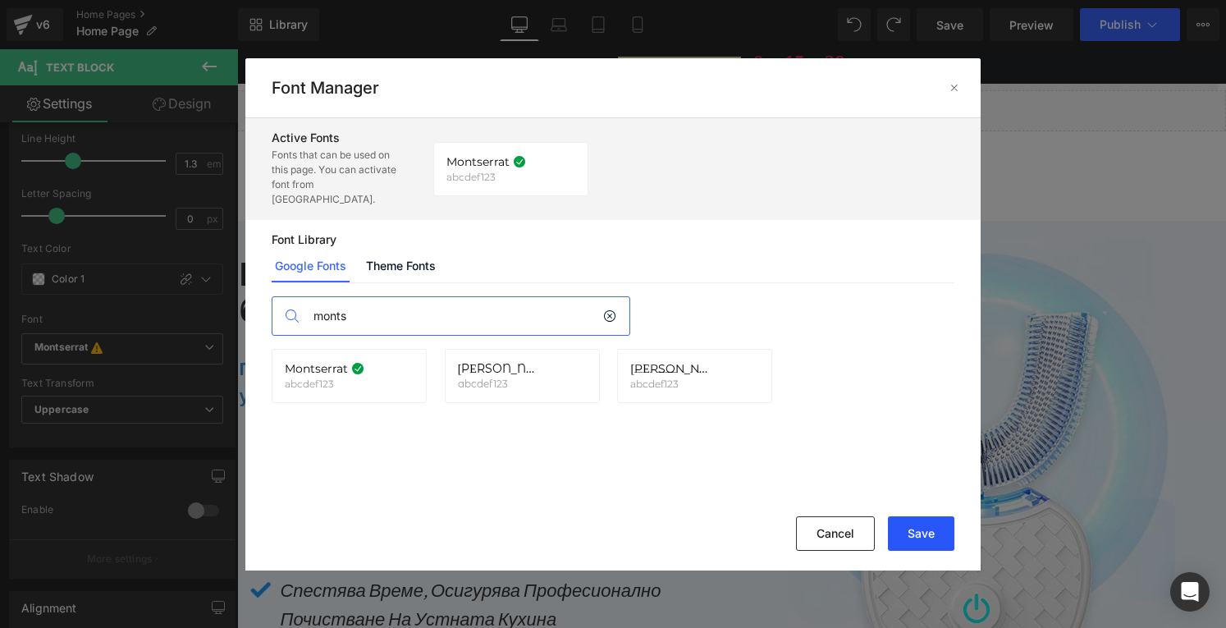
click at [938, 536] on button "Save" at bounding box center [921, 533] width 66 height 34
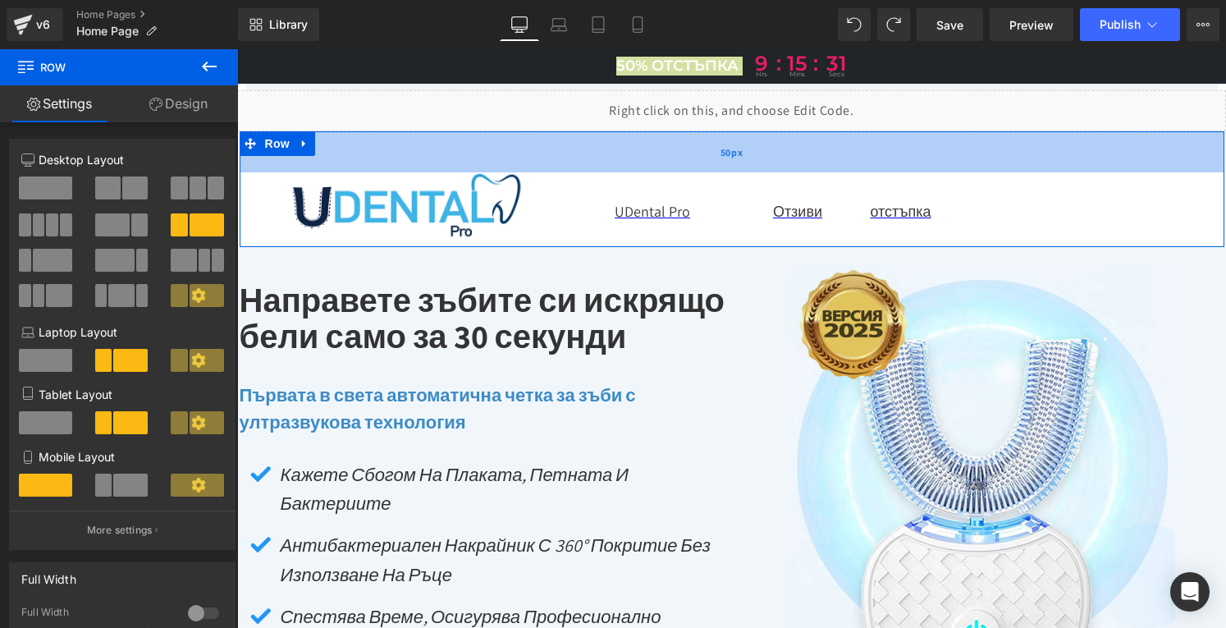
drag, startPoint x: 557, startPoint y: 134, endPoint x: 558, endPoint y: 160, distance: 26.3
click at [558, 160] on div "50px" at bounding box center [732, 151] width 985 height 41
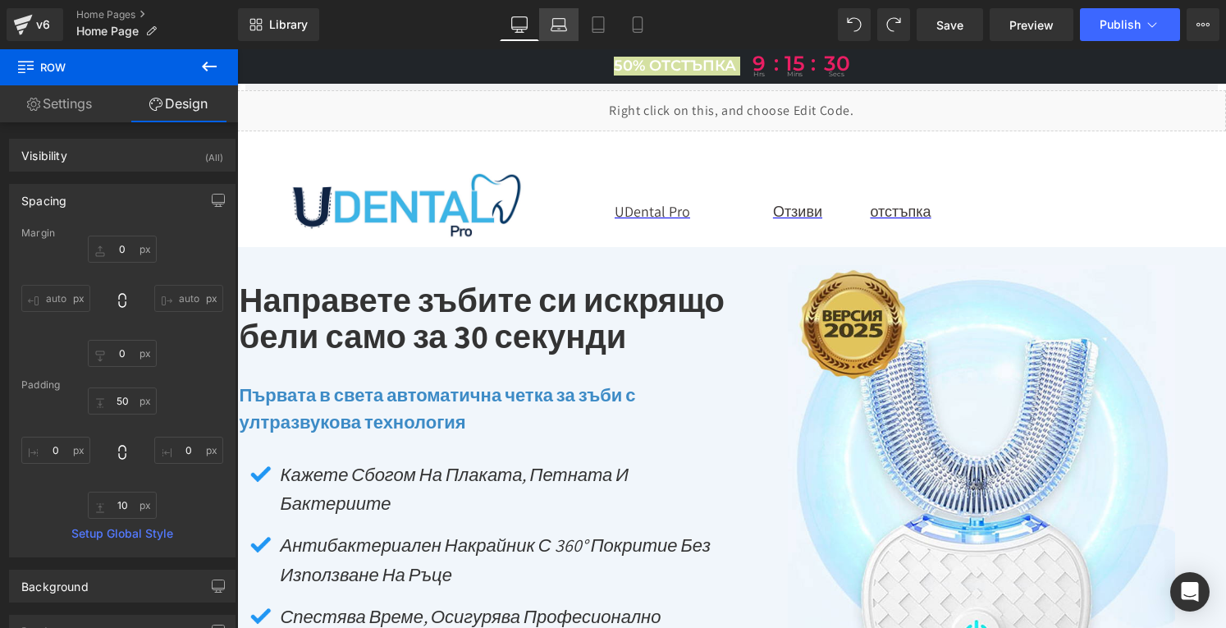
click at [559, 34] on link "Laptop" at bounding box center [558, 24] width 39 height 33
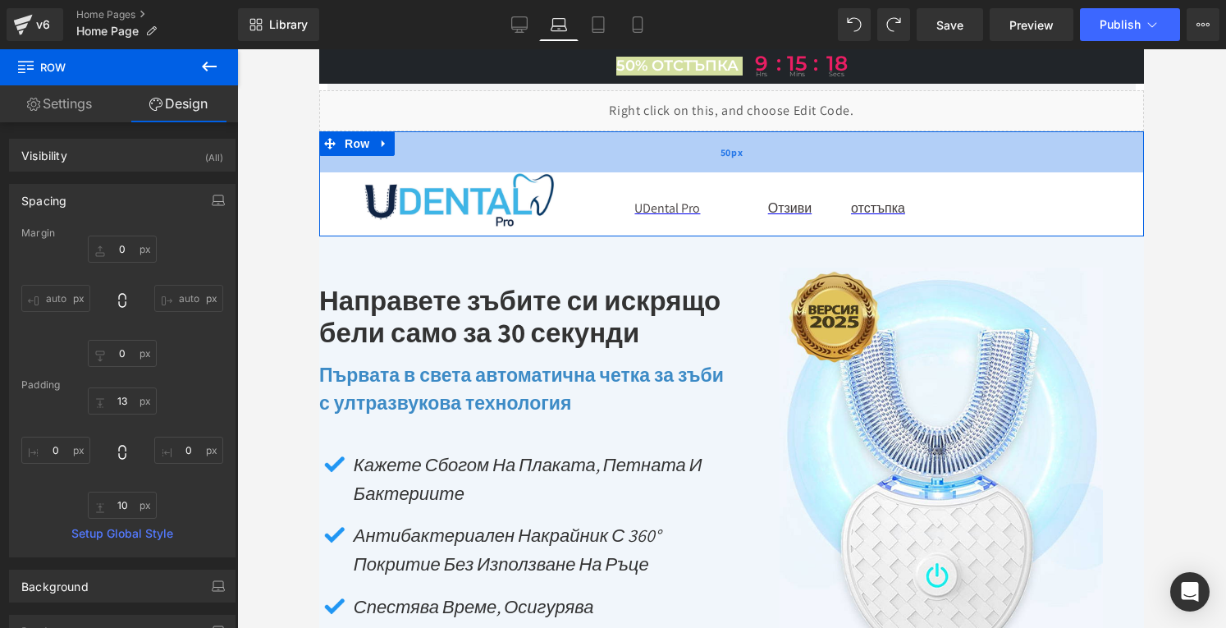
drag, startPoint x: 558, startPoint y: 135, endPoint x: 560, endPoint y: 166, distance: 30.4
click at [560, 166] on div "50px" at bounding box center [731, 151] width 825 height 41
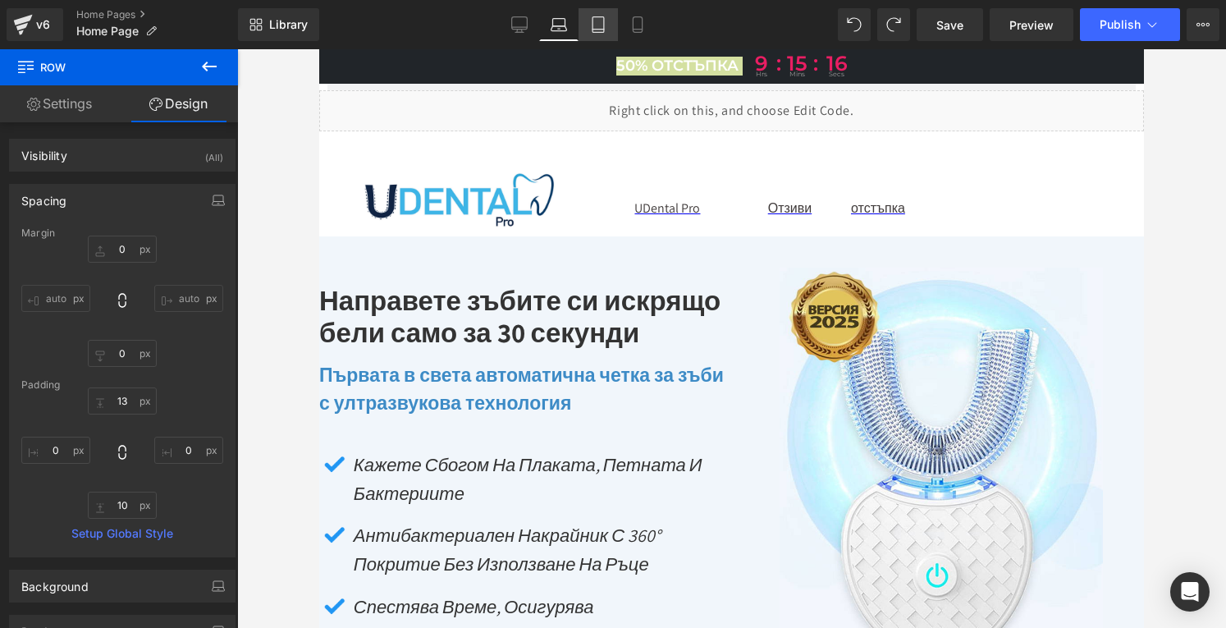
click at [591, 27] on icon at bounding box center [598, 24] width 16 height 16
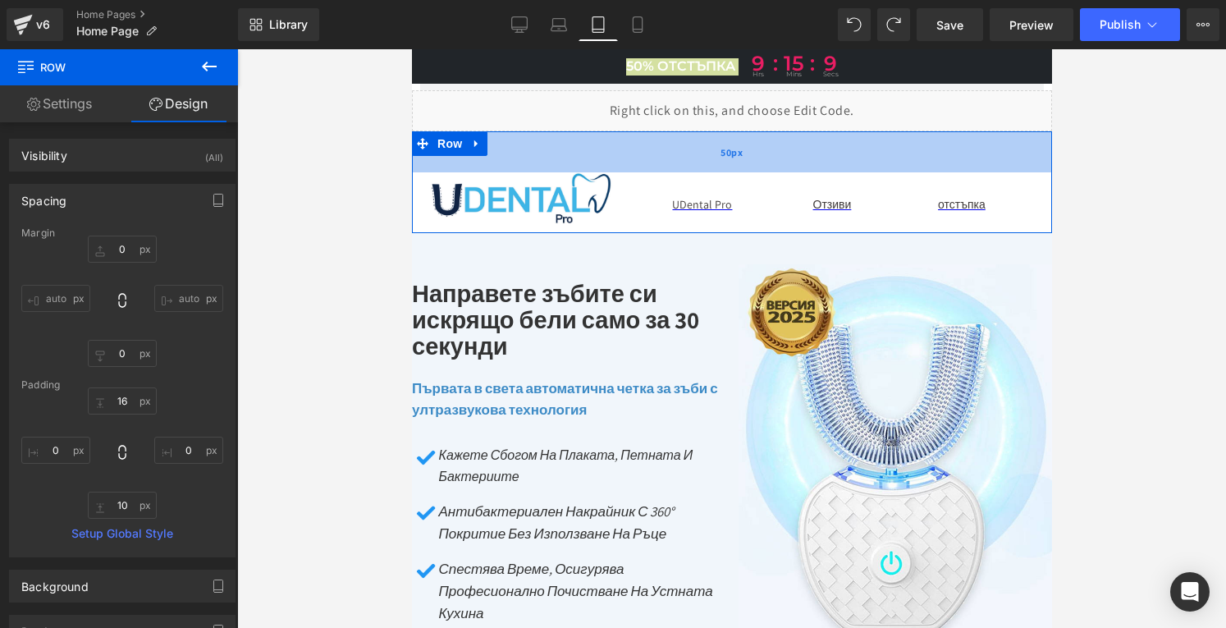
drag, startPoint x: 565, startPoint y: 135, endPoint x: 567, endPoint y: 163, distance: 28.0
click at [567, 163] on div "50px" at bounding box center [731, 151] width 640 height 41
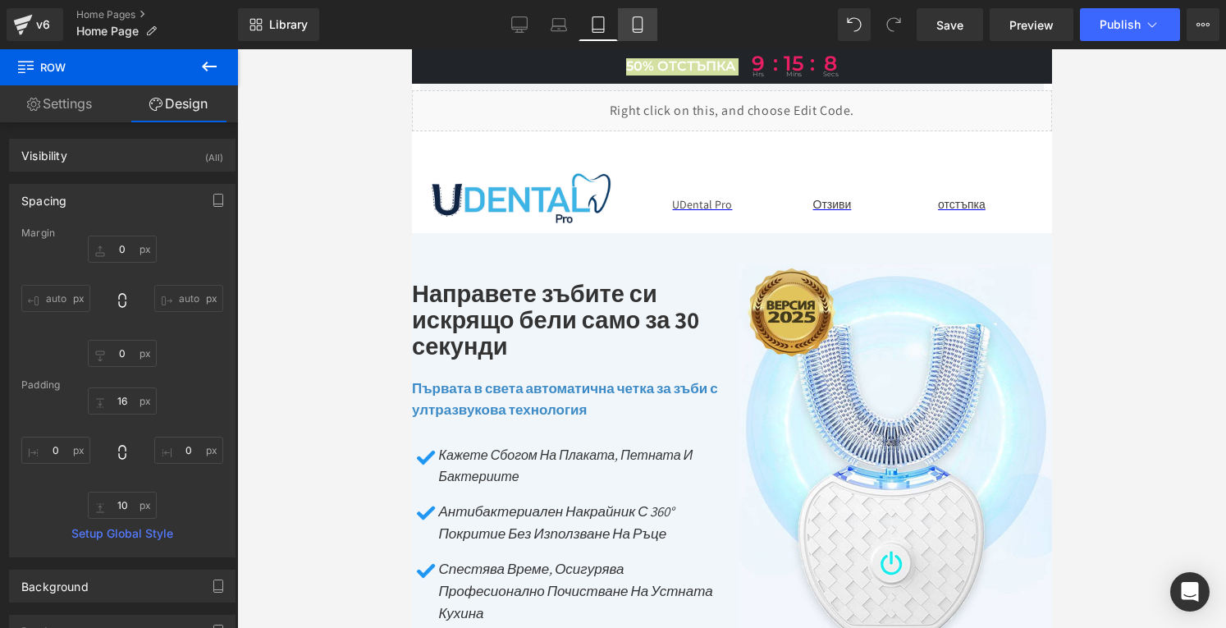
click at [634, 23] on icon at bounding box center [637, 25] width 9 height 16
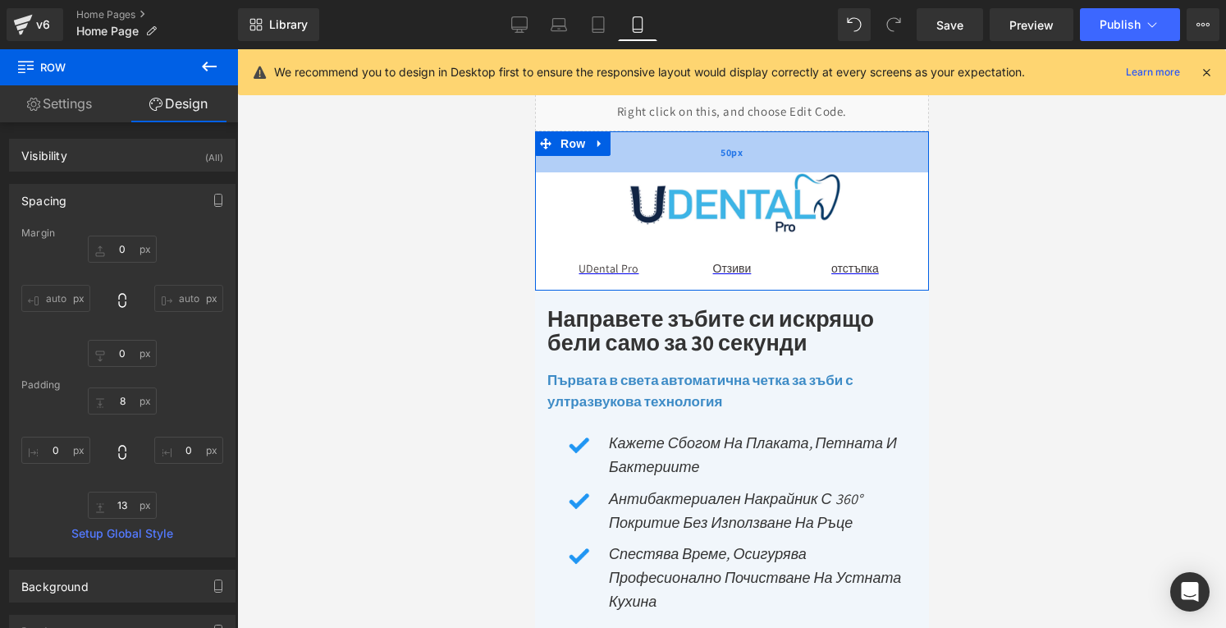
drag, startPoint x: 617, startPoint y: 133, endPoint x: 616, endPoint y: 167, distance: 34.5
click at [616, 167] on div "50px" at bounding box center [731, 151] width 394 height 41
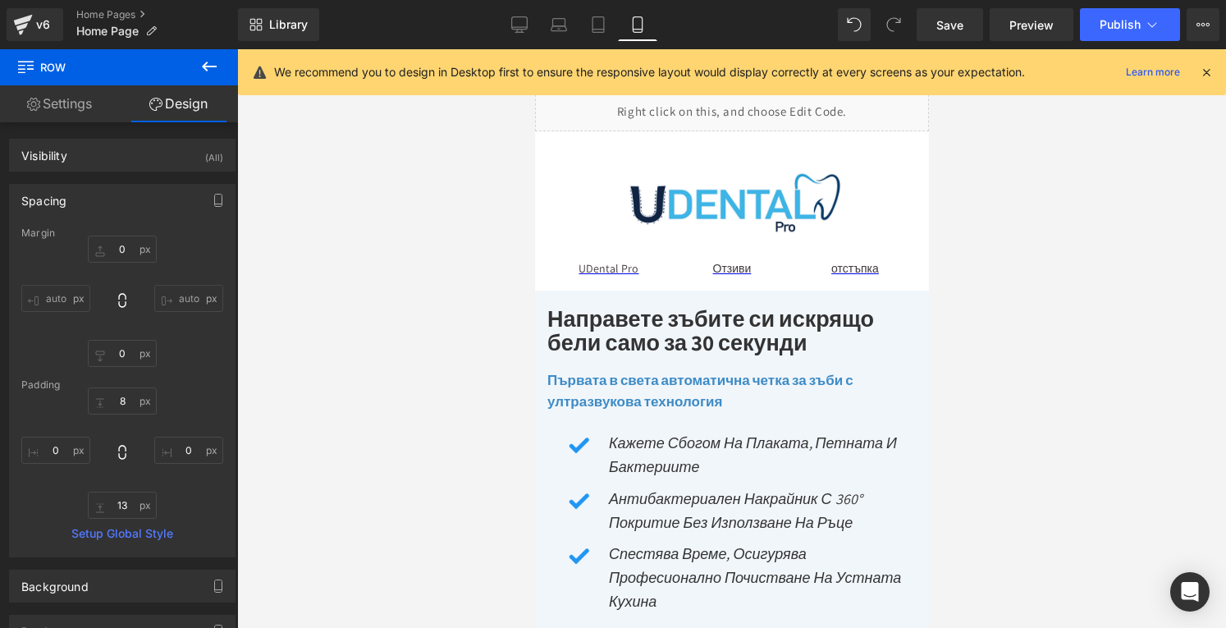
click at [437, 159] on div at bounding box center [731, 338] width 989 height 579
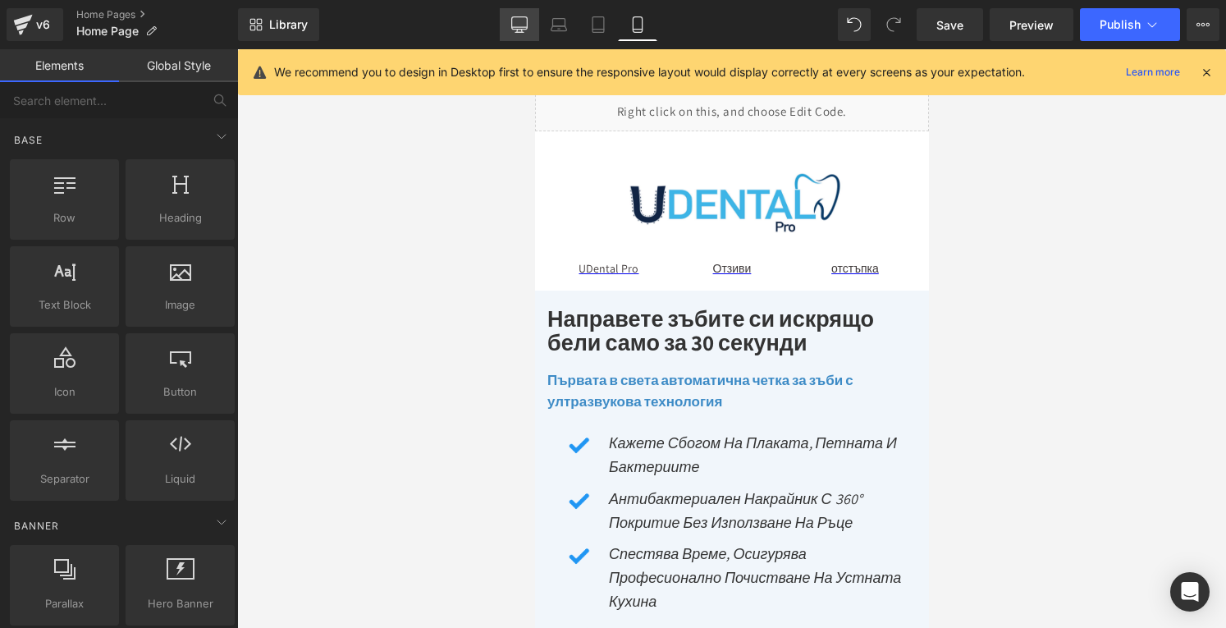
click at [525, 25] on icon at bounding box center [519, 24] width 16 height 16
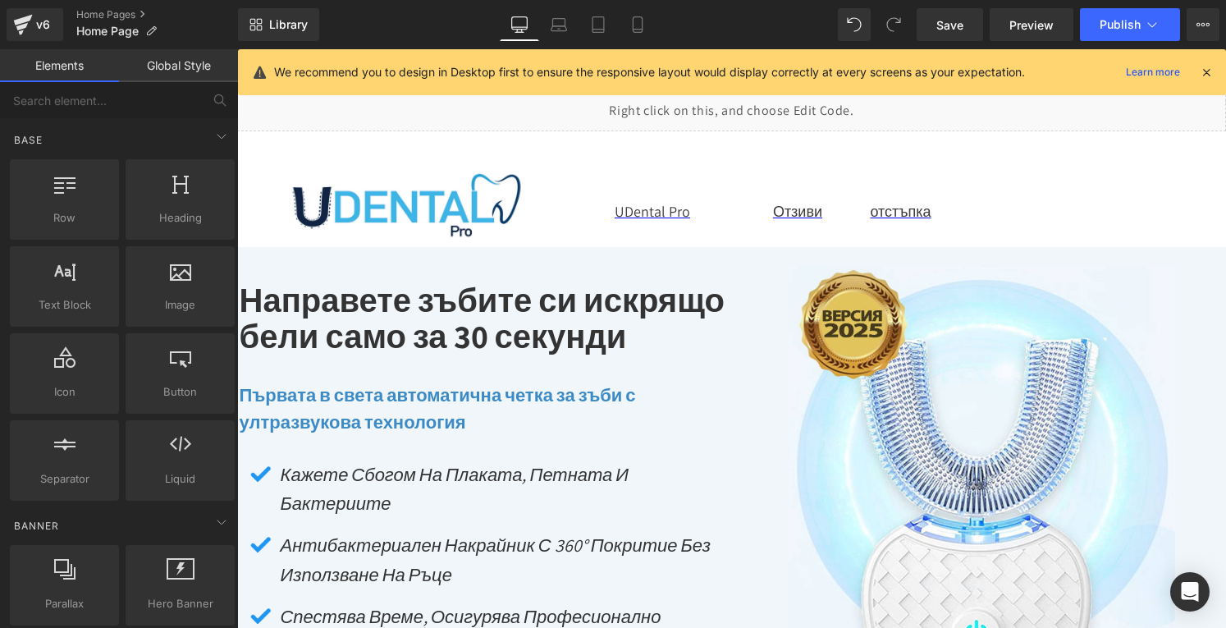
click at [1206, 70] on icon at bounding box center [1206, 72] width 15 height 15
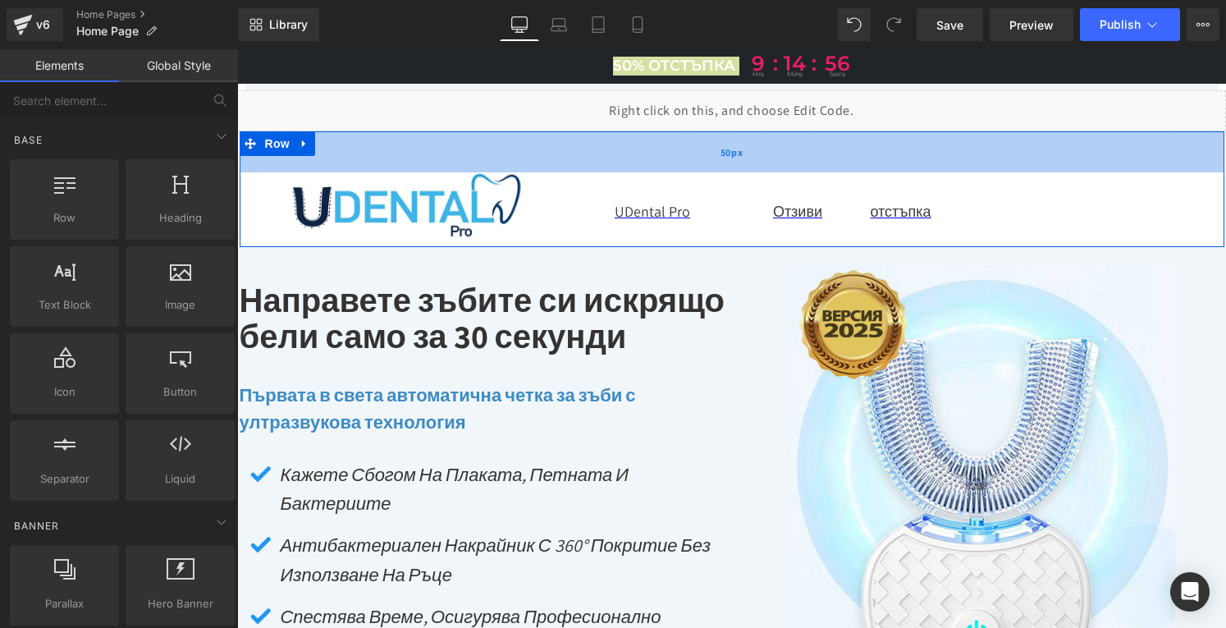
click at [1081, 144] on div "50px" at bounding box center [732, 151] width 985 height 41
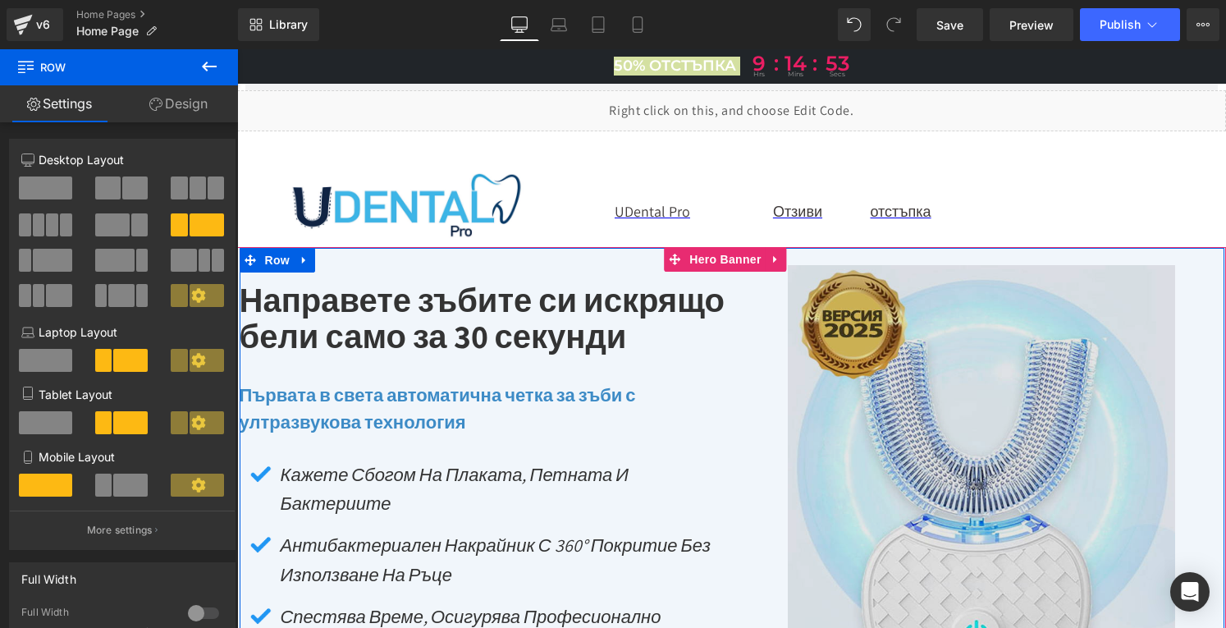
click at [237, 49] on div at bounding box center [237, 49] width 0 height 0
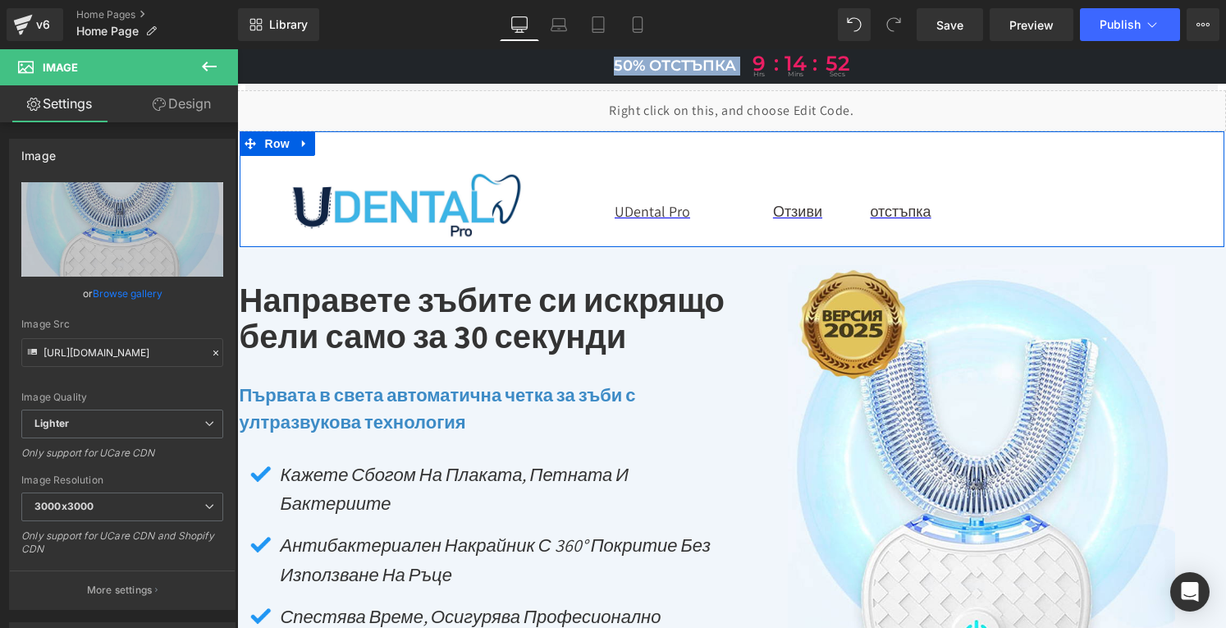
click at [590, 236] on div "Image UDental Pro Text Block Отзиви Text Block отстъпка Text Block Row Row 50px" at bounding box center [732, 189] width 985 height 116
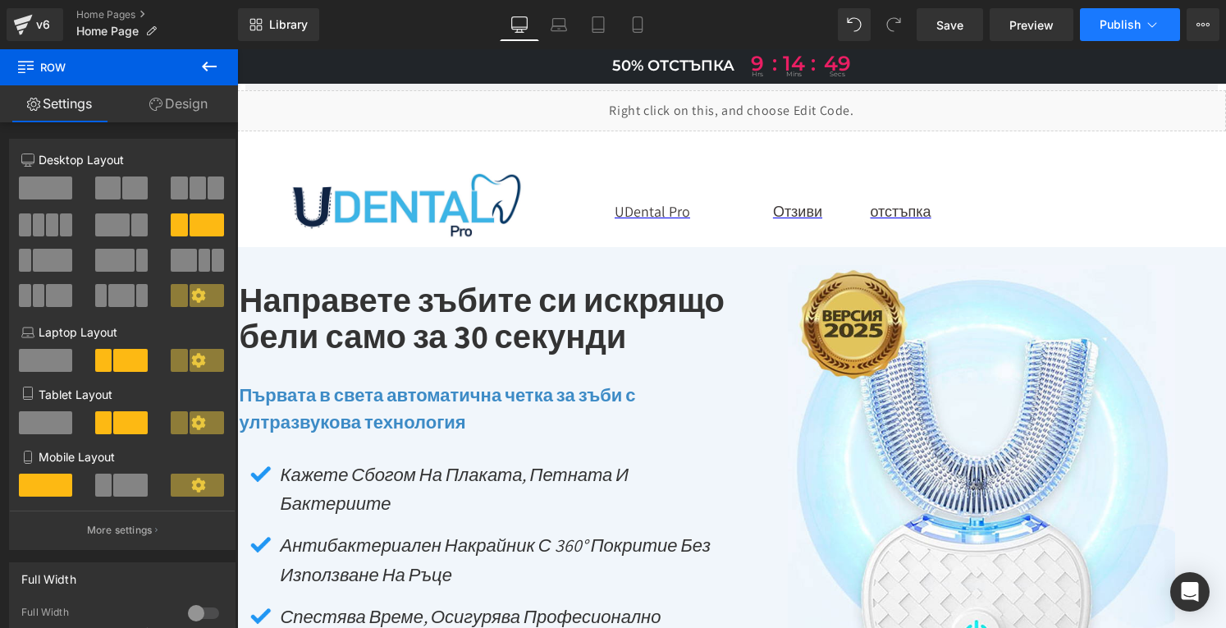
click at [1106, 32] on button "Publish" at bounding box center [1130, 24] width 100 height 33
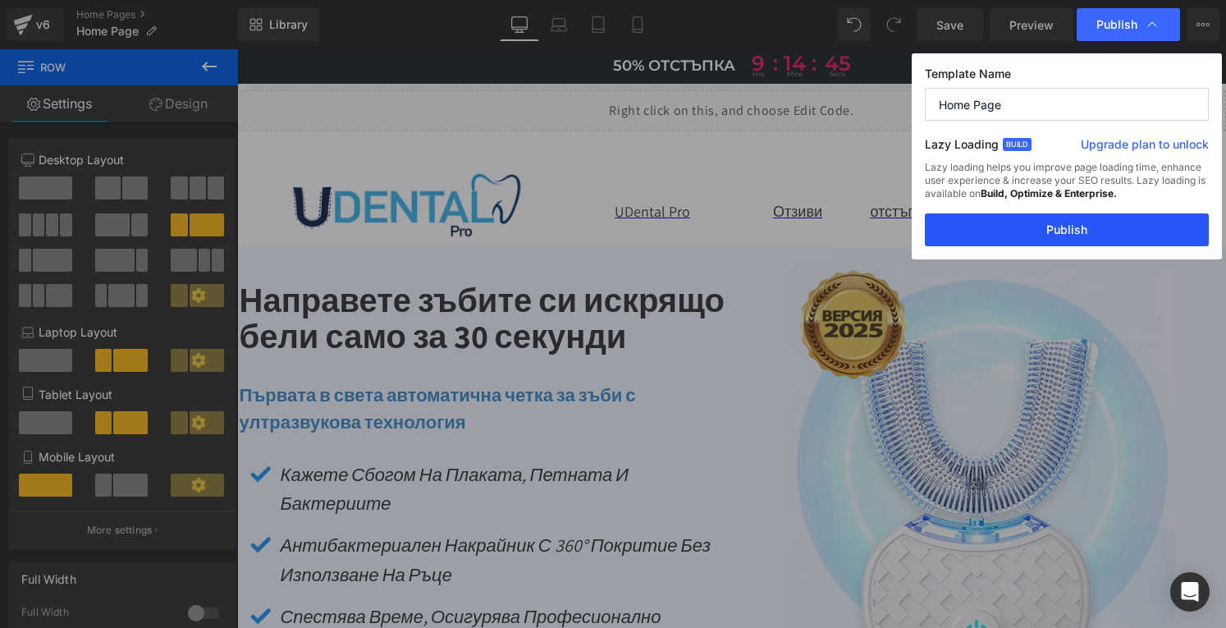
click at [1049, 230] on button "Publish" at bounding box center [1067, 229] width 284 height 33
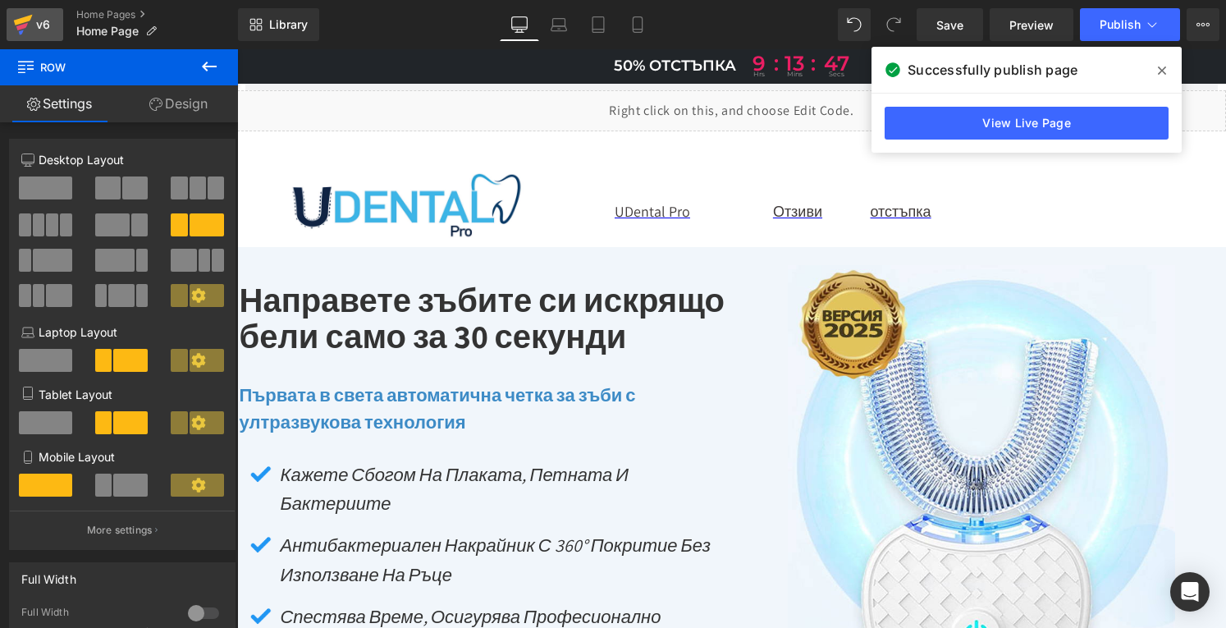
click at [44, 19] on div "v6" at bounding box center [43, 24] width 21 height 21
